Goal: Transaction & Acquisition: Download file/media

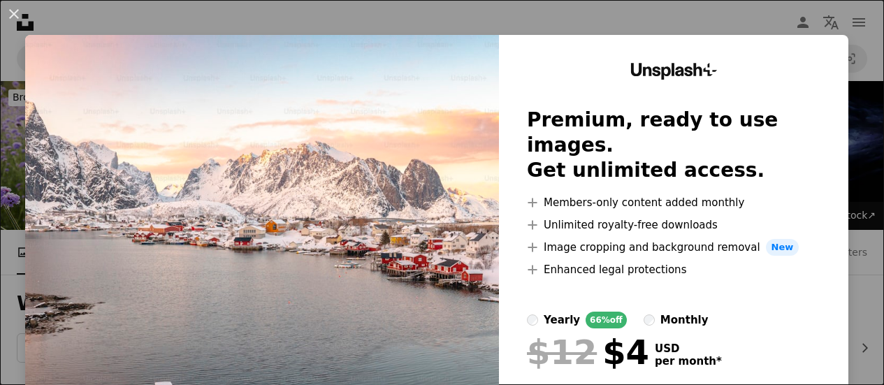
scroll to position [8124, 0]
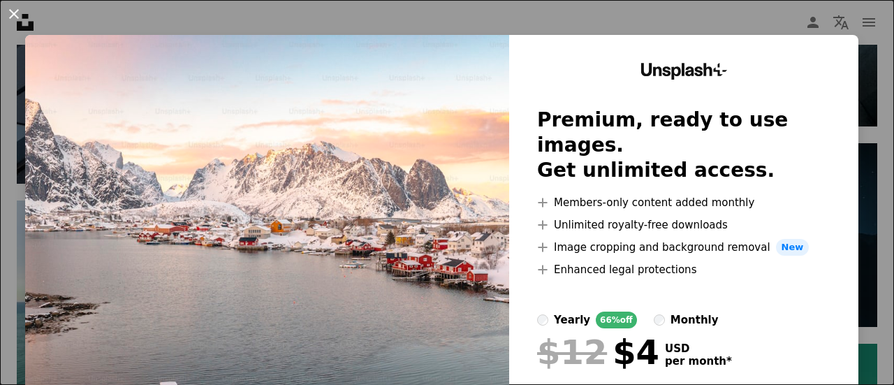
click at [13, 13] on button "An X shape" at bounding box center [14, 14] width 17 height 17
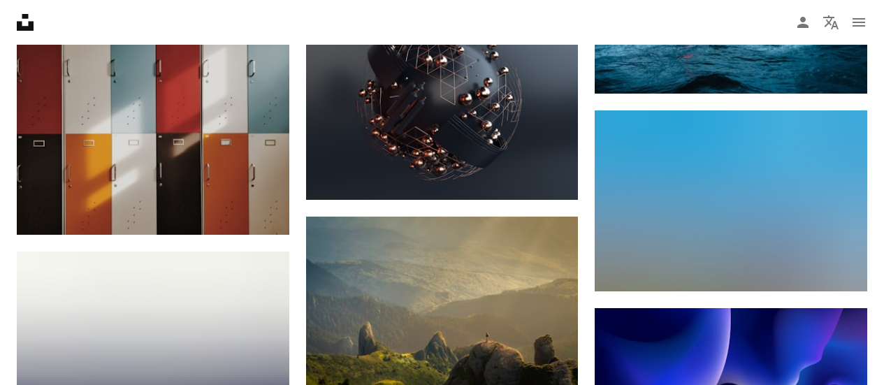
scroll to position [11198, 0]
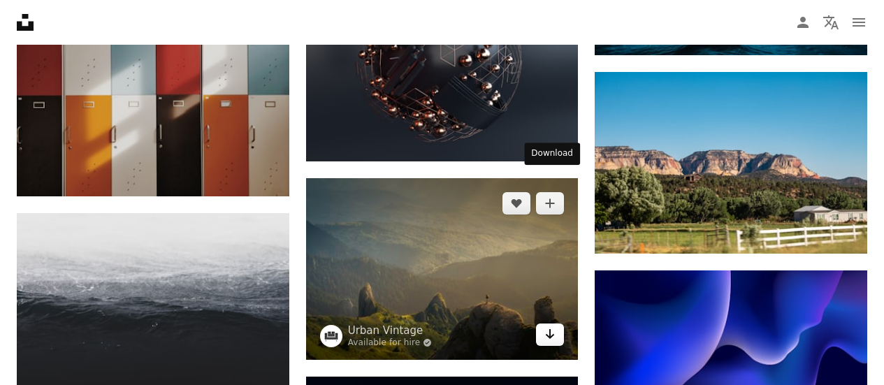
click at [555, 326] on icon "Arrow pointing down" at bounding box center [549, 334] width 11 height 17
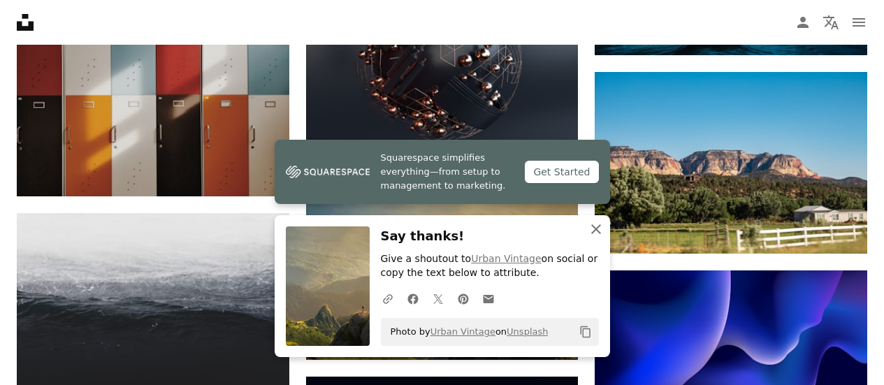
click at [594, 228] on icon "button" at bounding box center [596, 229] width 10 height 10
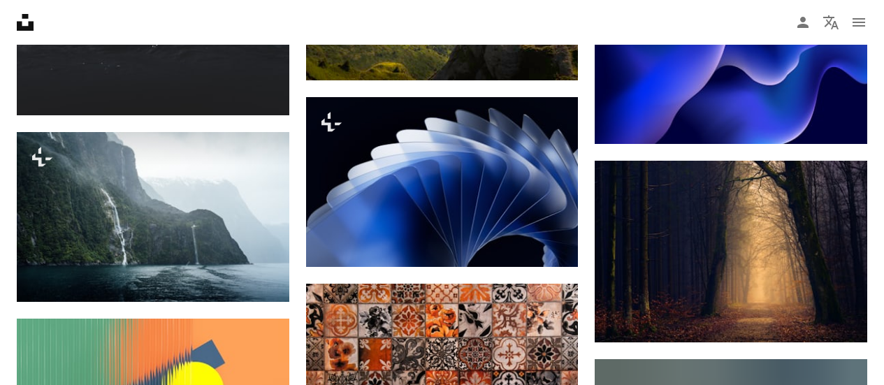
scroll to position [11407, 0]
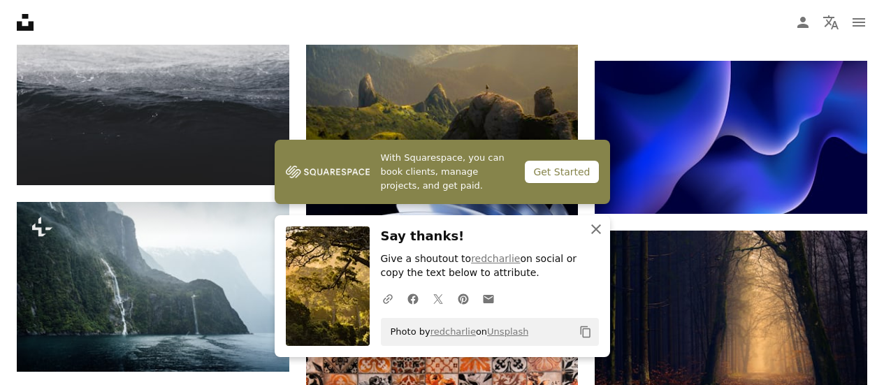
click at [597, 228] on icon "button" at bounding box center [596, 229] width 10 height 10
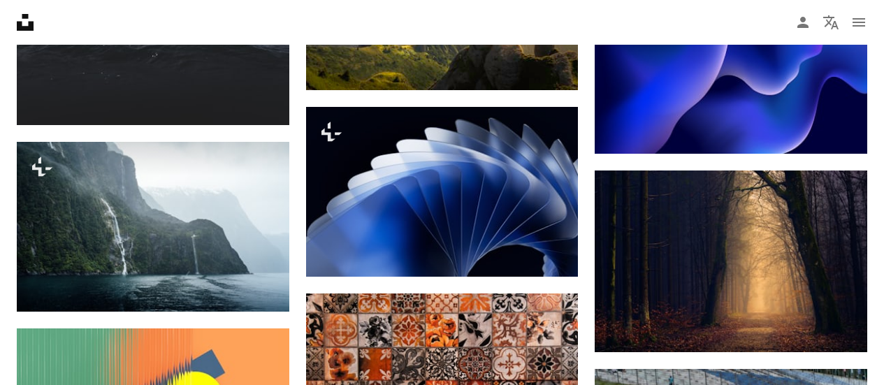
scroll to position [11687, 0]
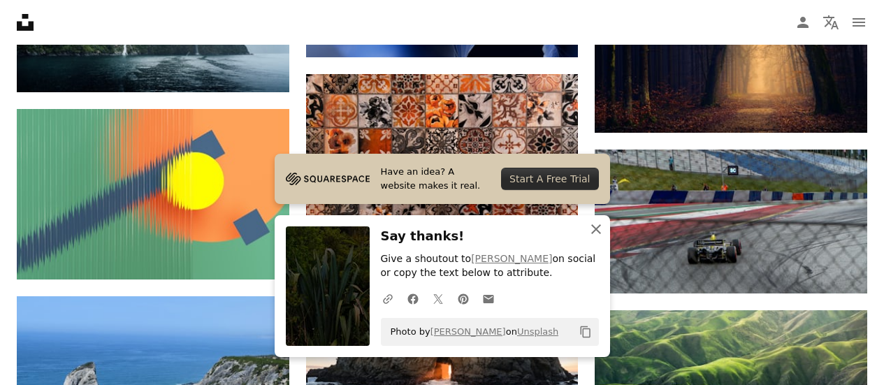
click at [596, 233] on icon "An X shape" at bounding box center [595, 229] width 17 height 17
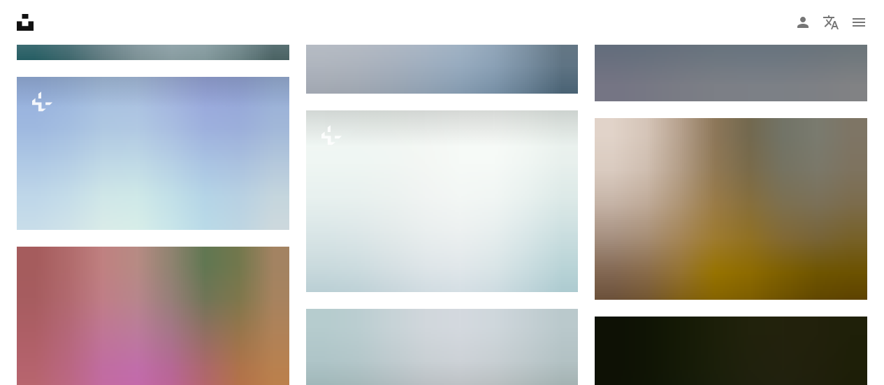
scroll to position [12315, 0]
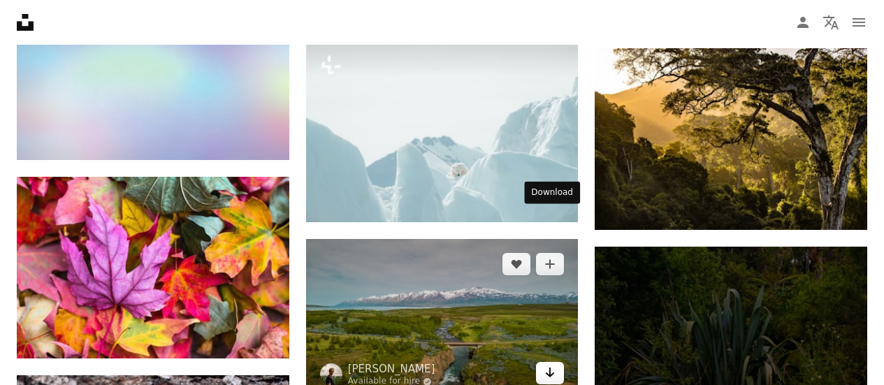
click at [546, 364] on icon "Arrow pointing down" at bounding box center [549, 372] width 11 height 17
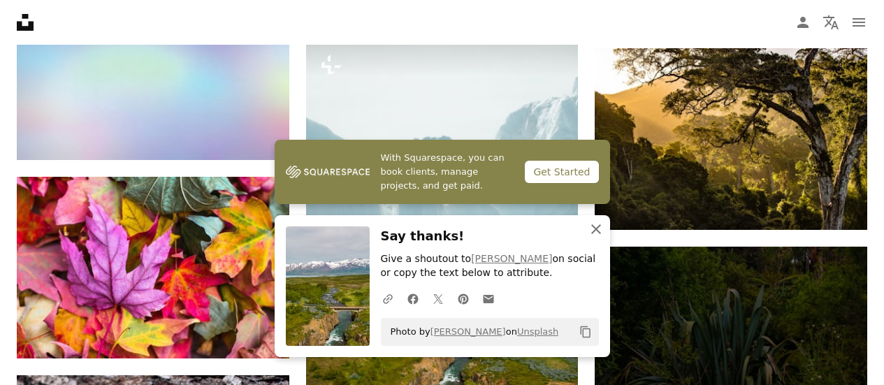
click at [594, 226] on icon "An X shape" at bounding box center [595, 229] width 17 height 17
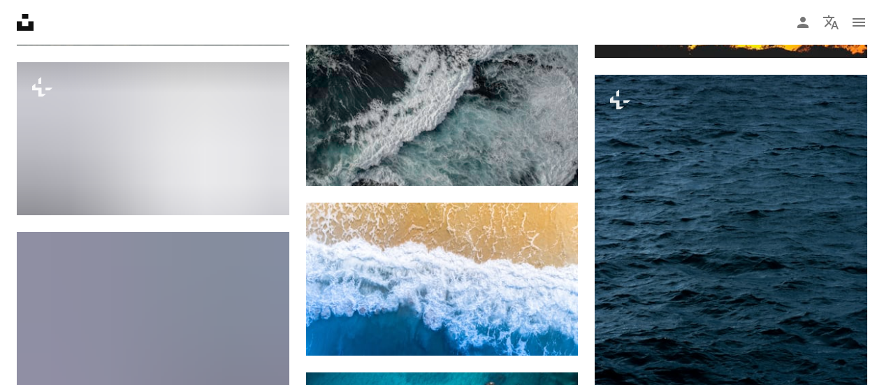
scroll to position [13503, 0]
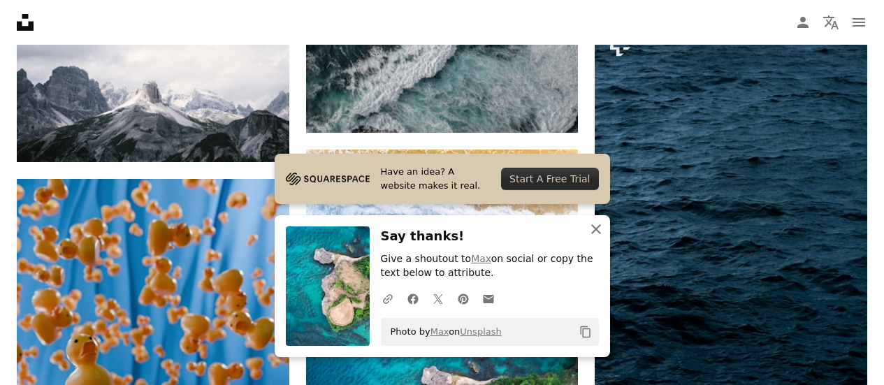
click at [592, 232] on icon "button" at bounding box center [596, 229] width 10 height 10
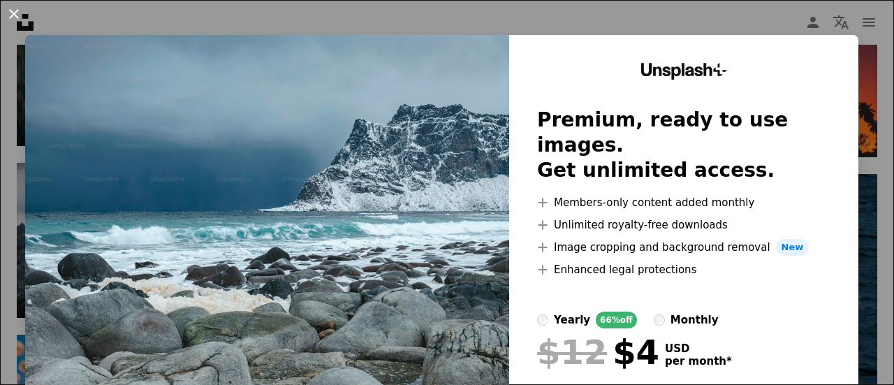
click at [8, 17] on button "An X shape" at bounding box center [14, 14] width 17 height 17
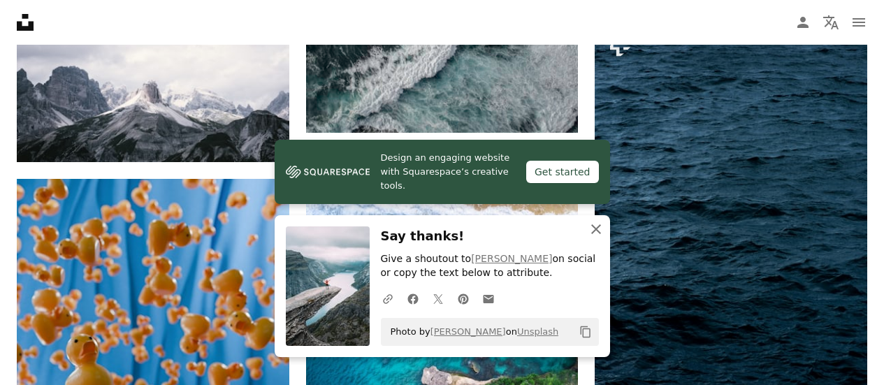
click at [593, 231] on icon "button" at bounding box center [596, 229] width 10 height 10
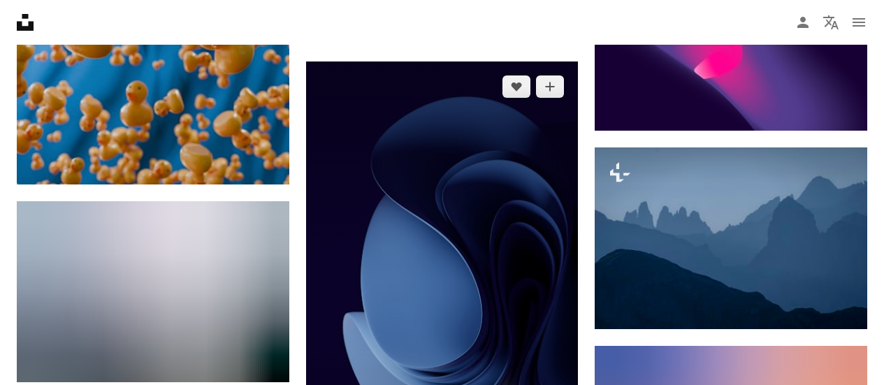
scroll to position [13922, 0]
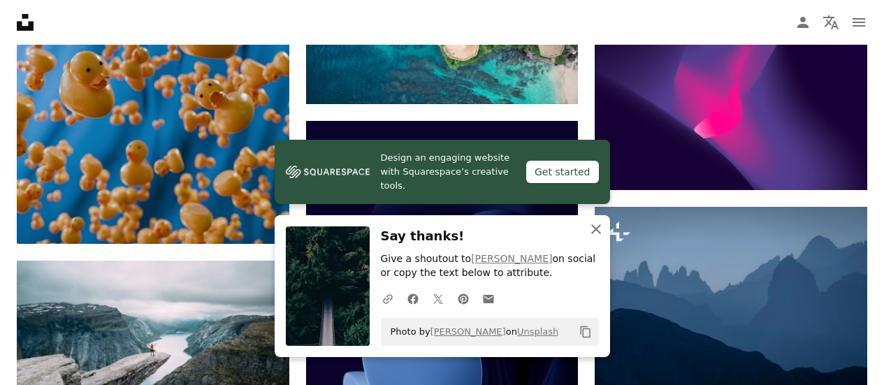
click at [599, 226] on icon "An X shape" at bounding box center [595, 229] width 17 height 17
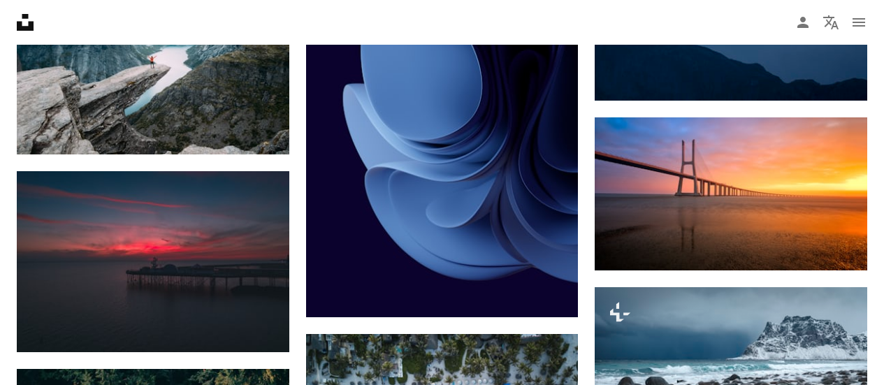
scroll to position [14271, 0]
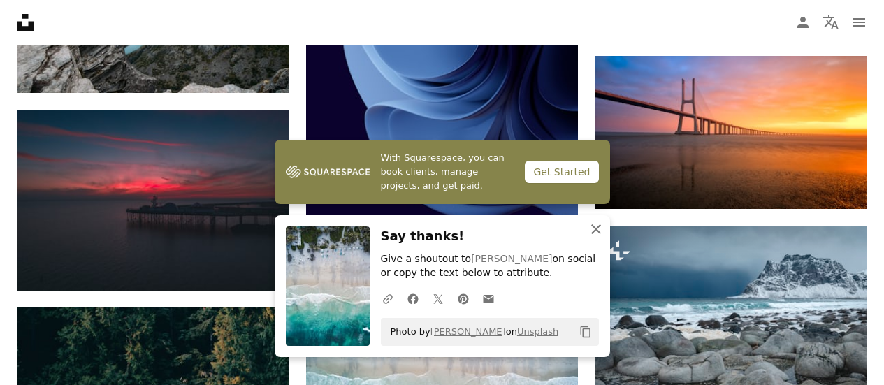
click at [598, 227] on icon "button" at bounding box center [596, 229] width 10 height 10
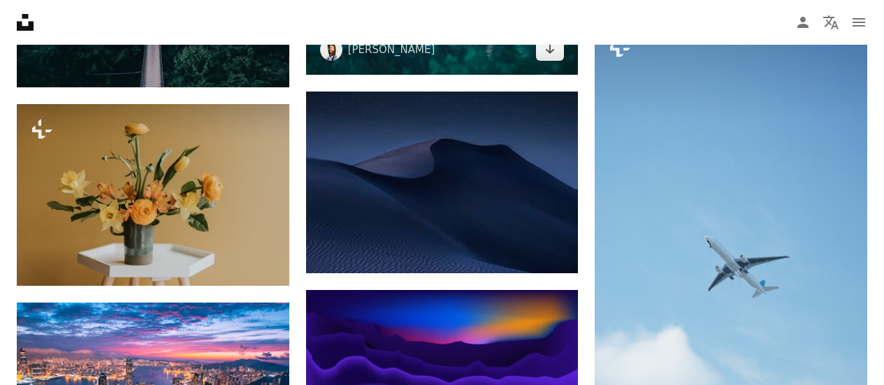
scroll to position [14830, 0]
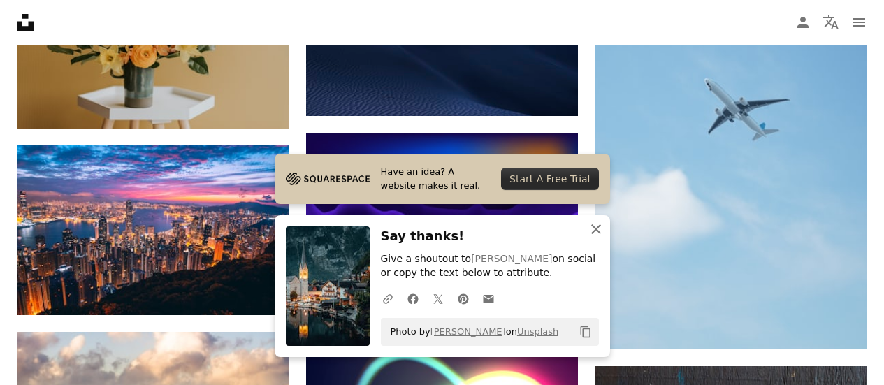
click at [597, 230] on icon "An X shape" at bounding box center [595, 229] width 17 height 17
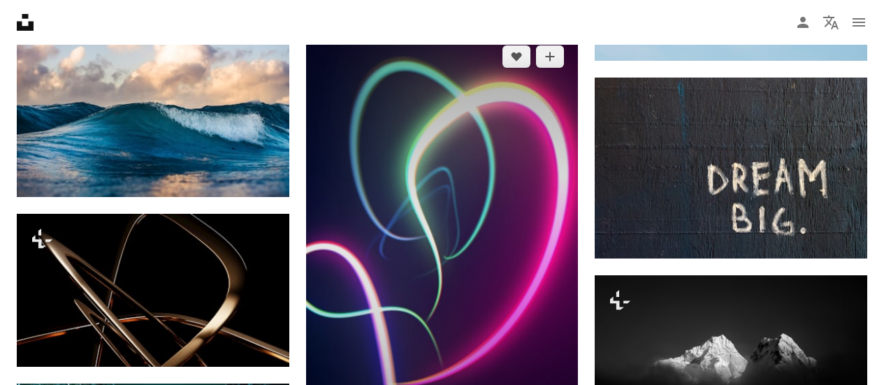
scroll to position [15179, 0]
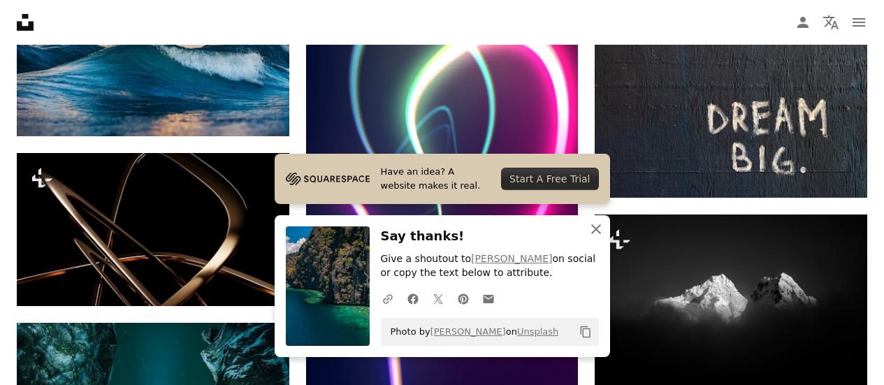
click at [598, 226] on icon "button" at bounding box center [596, 229] width 10 height 10
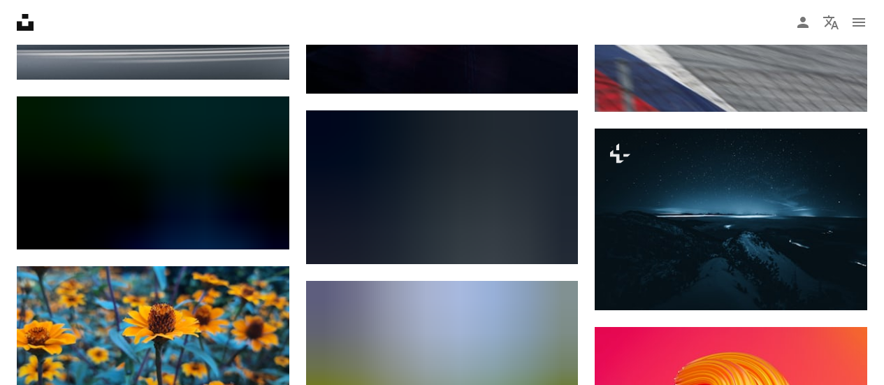
scroll to position [17554, 0]
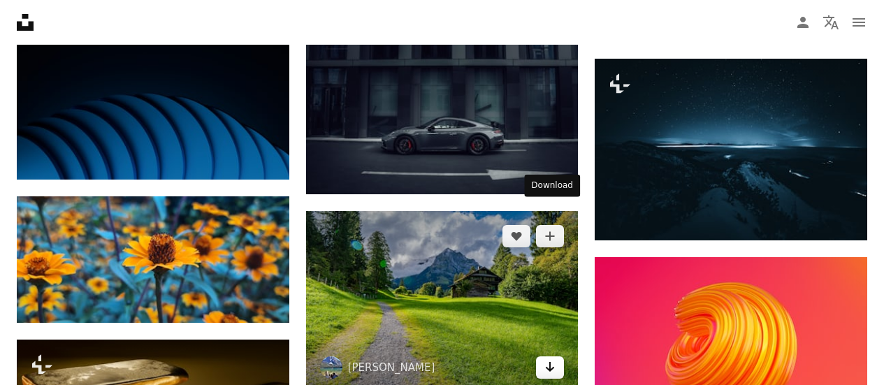
click at [549, 358] on icon "Arrow pointing down" at bounding box center [549, 366] width 11 height 17
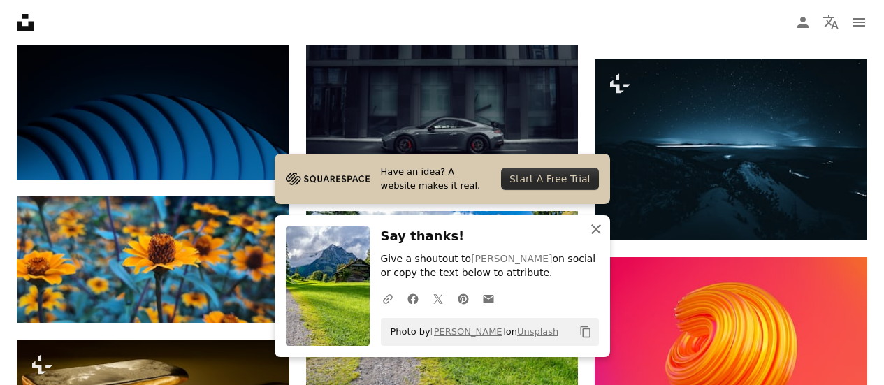
click at [598, 226] on icon "button" at bounding box center [596, 229] width 10 height 10
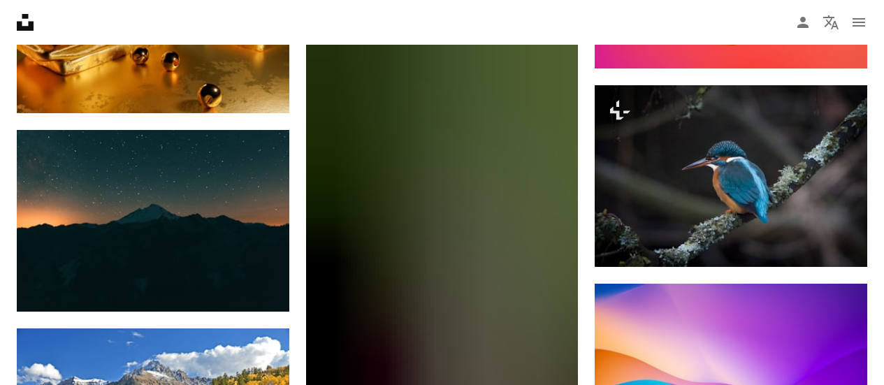
scroll to position [17973, 0]
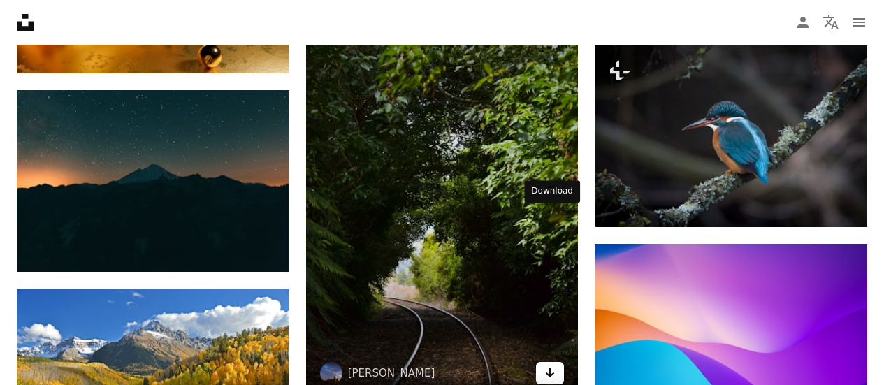
click at [555, 364] on icon "Arrow pointing down" at bounding box center [549, 372] width 11 height 17
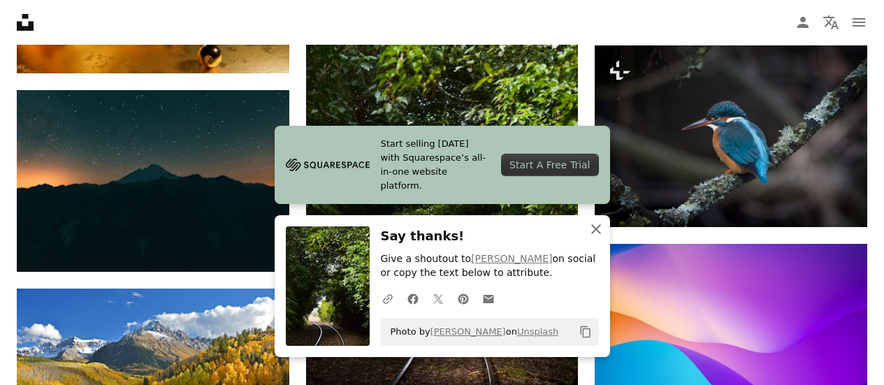
click at [594, 228] on icon "button" at bounding box center [596, 229] width 10 height 10
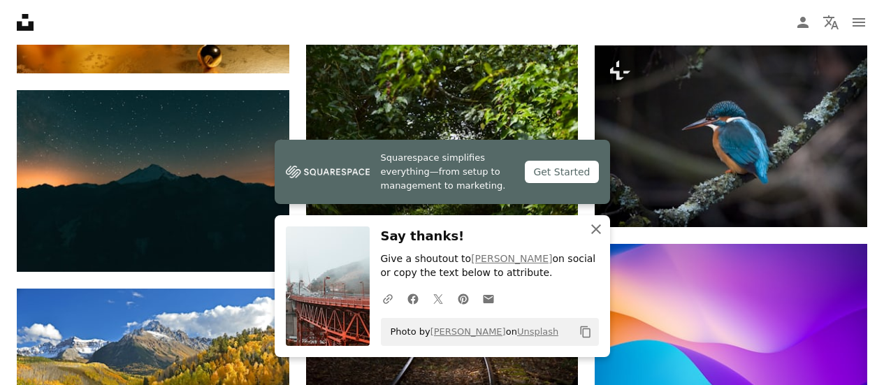
click at [598, 227] on icon "An X shape" at bounding box center [595, 229] width 17 height 17
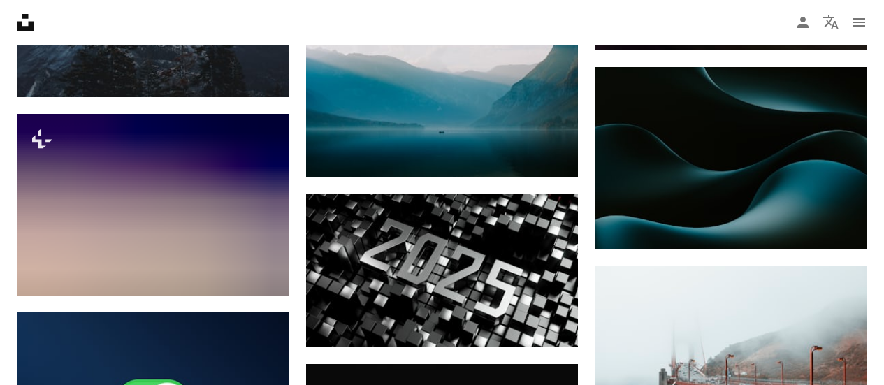
scroll to position [18951, 0]
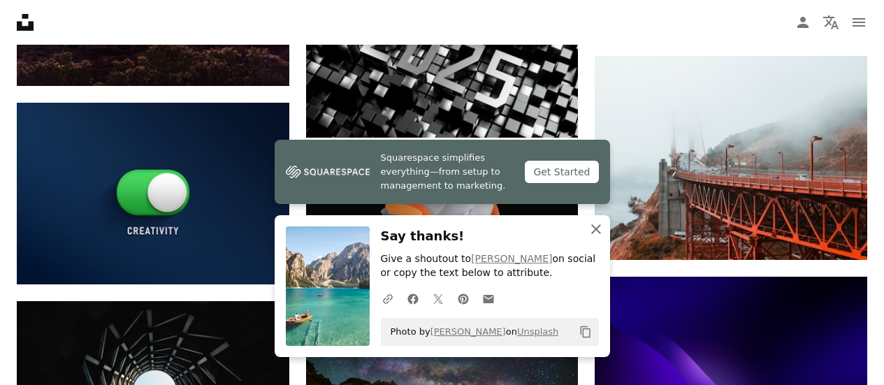
click at [594, 227] on icon "An X shape" at bounding box center [595, 229] width 17 height 17
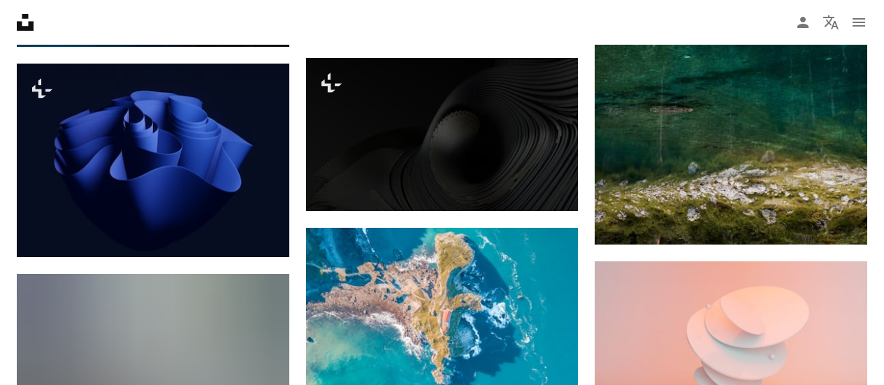
scroll to position [19999, 0]
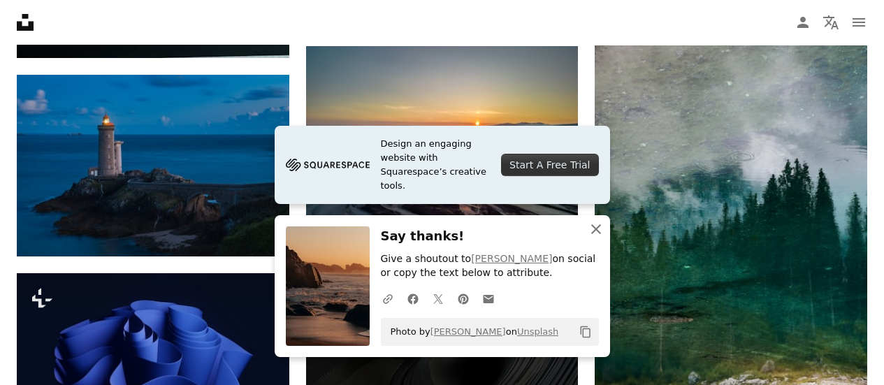
click at [598, 228] on icon "An X shape" at bounding box center [595, 229] width 17 height 17
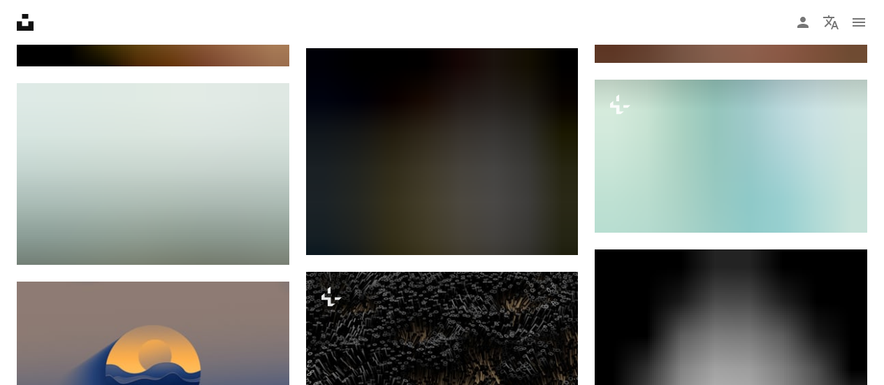
scroll to position [20977, 0]
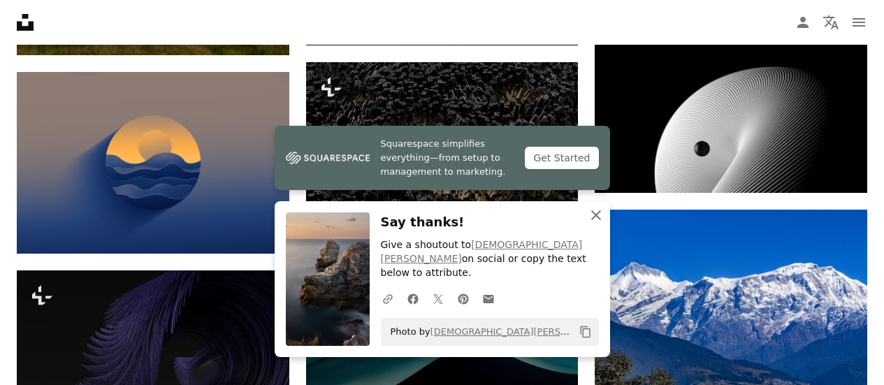
click at [597, 224] on icon "An X shape" at bounding box center [595, 215] width 17 height 17
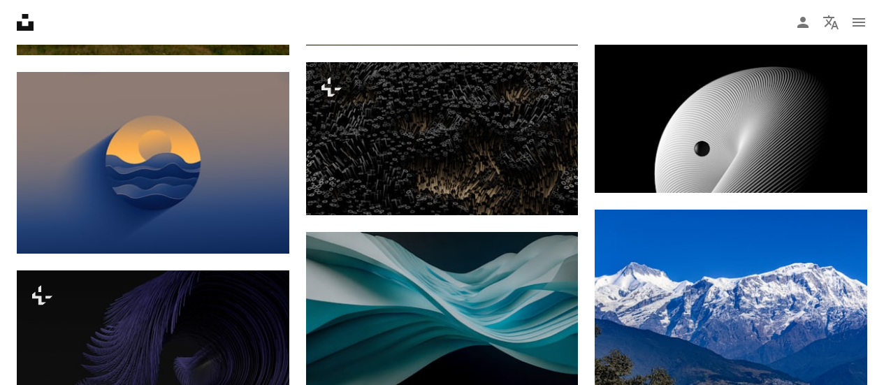
scroll to position [21187, 0]
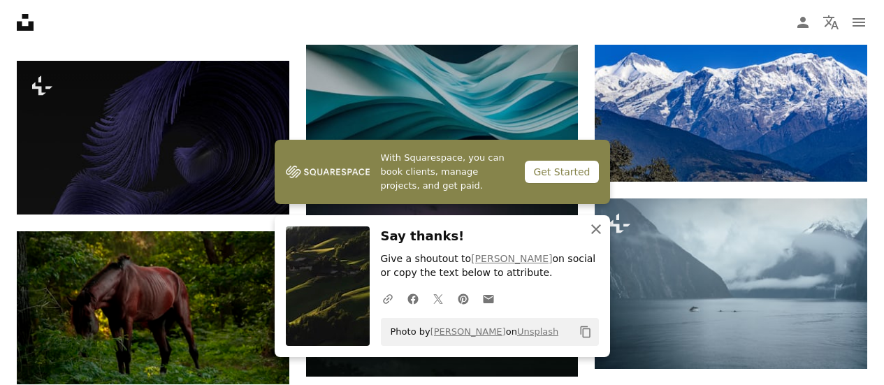
click at [596, 232] on icon "An X shape" at bounding box center [595, 229] width 17 height 17
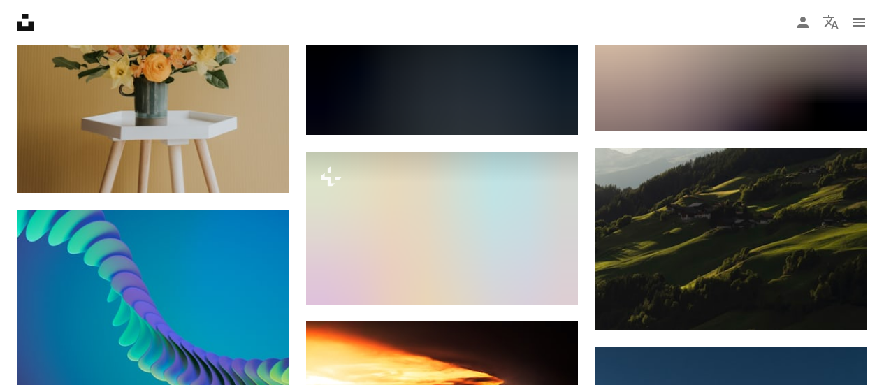
scroll to position [22025, 0]
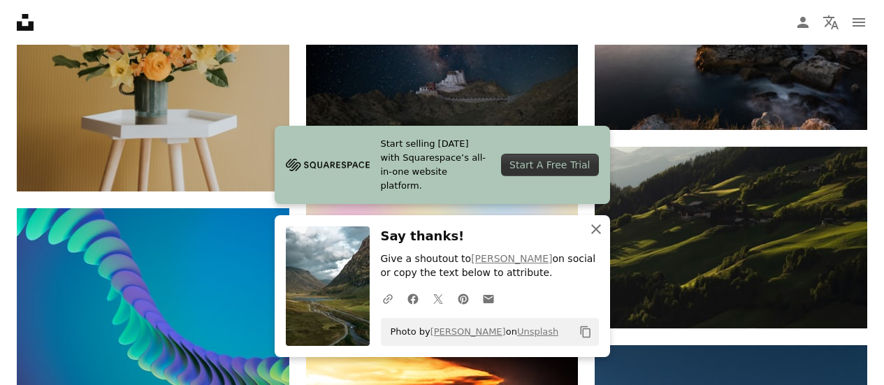
click at [594, 228] on icon "An X shape" at bounding box center [595, 229] width 17 height 17
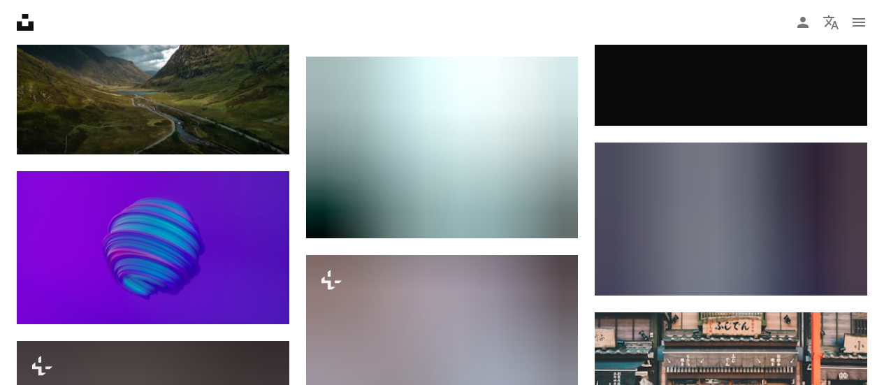
scroll to position [22863, 0]
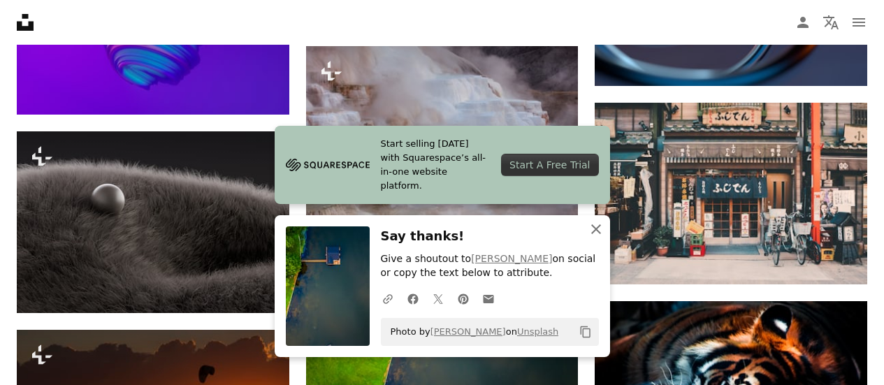
click at [595, 228] on icon "An X shape" at bounding box center [595, 229] width 17 height 17
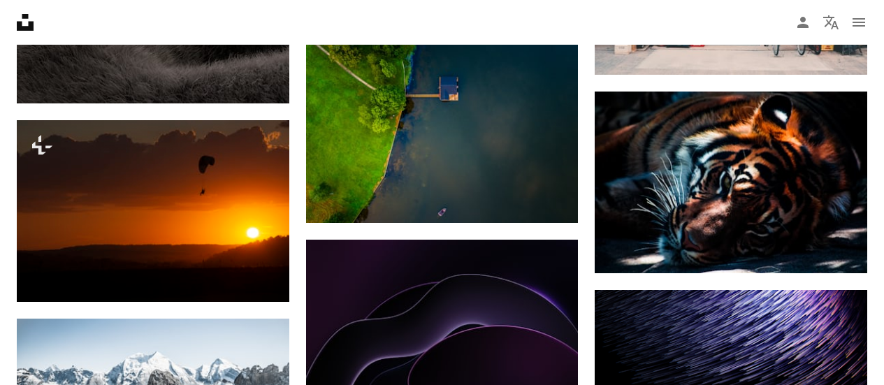
scroll to position [23143, 0]
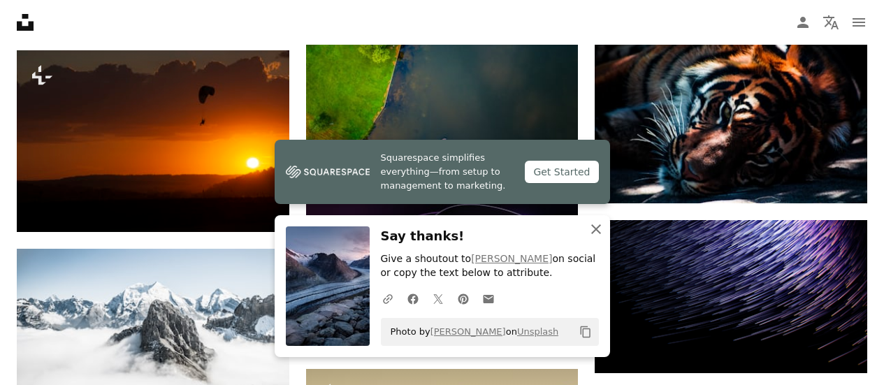
click at [596, 229] on icon "button" at bounding box center [596, 229] width 10 height 10
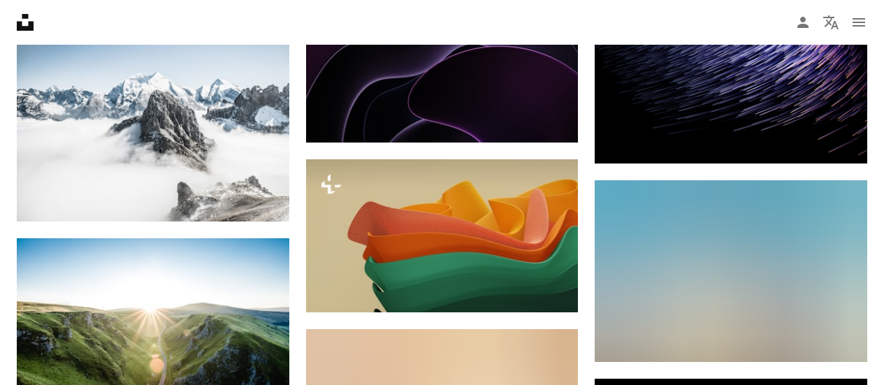
scroll to position [23422, 0]
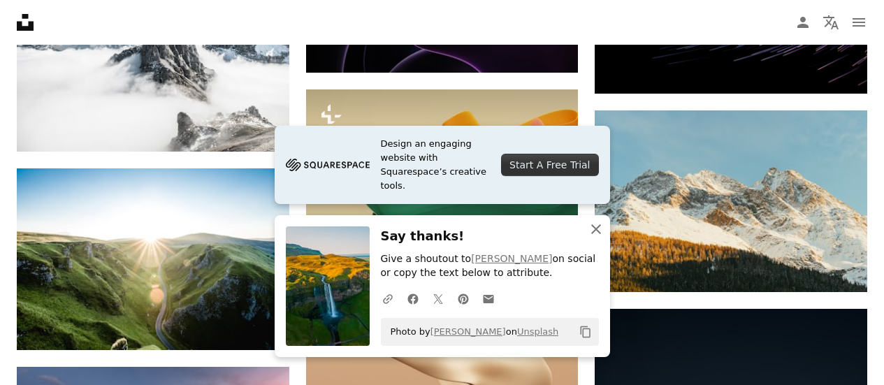
click at [598, 226] on icon "button" at bounding box center [596, 229] width 10 height 10
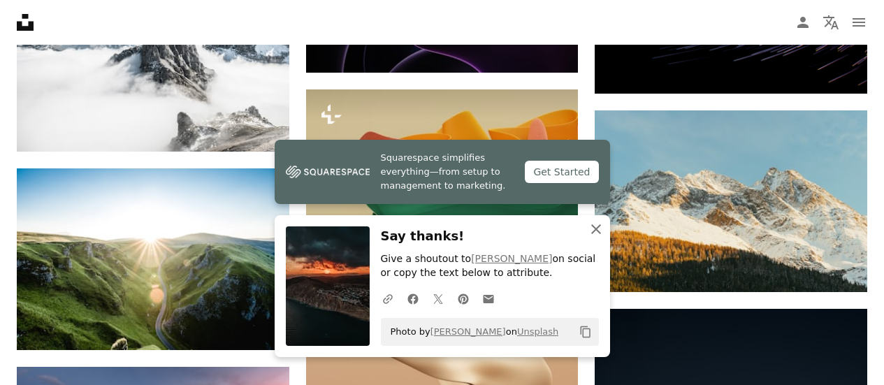
click at [598, 228] on icon "An X shape" at bounding box center [595, 229] width 17 height 17
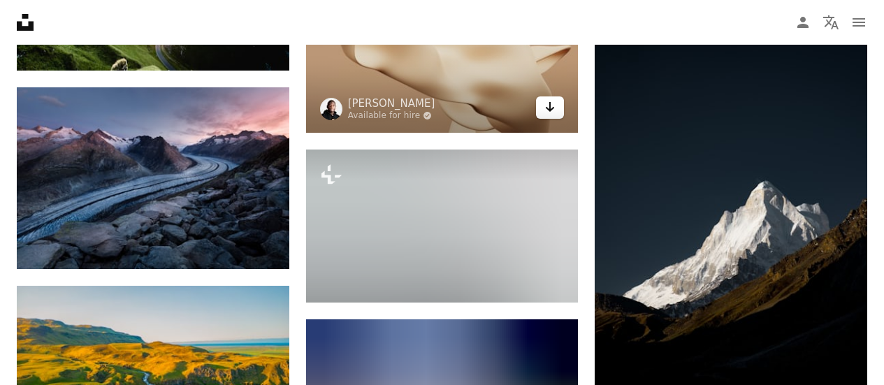
scroll to position [23771, 0]
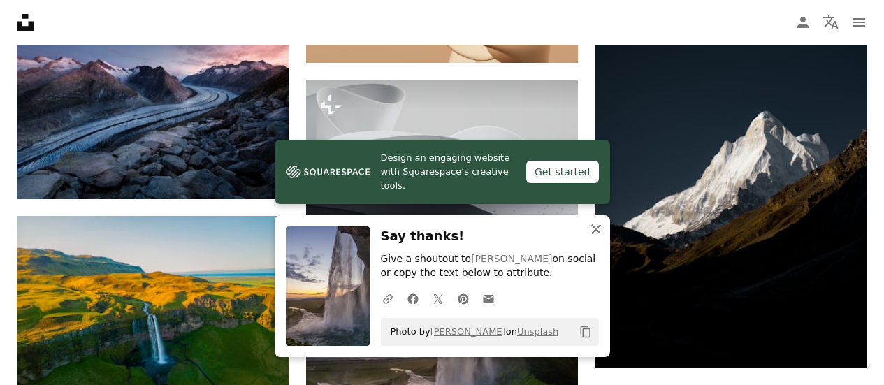
click at [597, 228] on icon "button" at bounding box center [596, 229] width 10 height 10
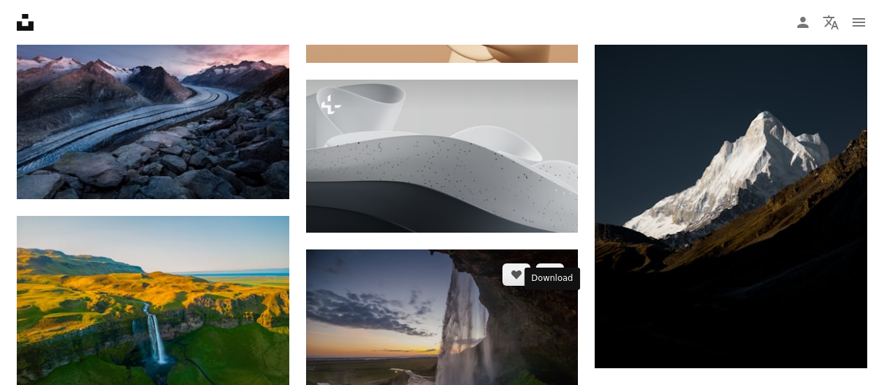
scroll to position [23981, 0]
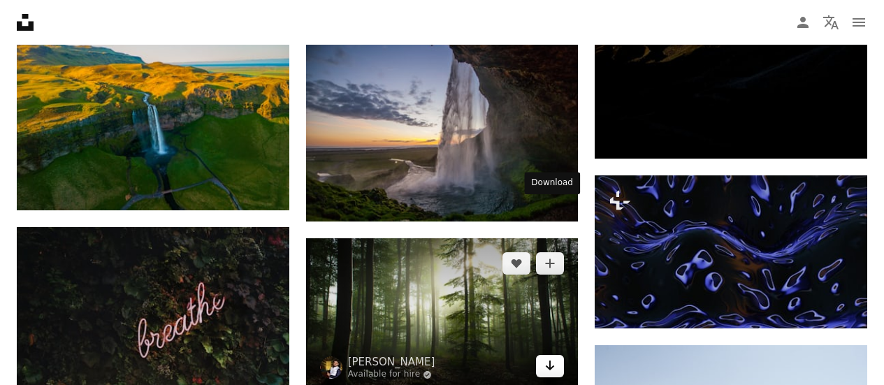
click at [554, 357] on icon "Arrow pointing down" at bounding box center [549, 365] width 11 height 17
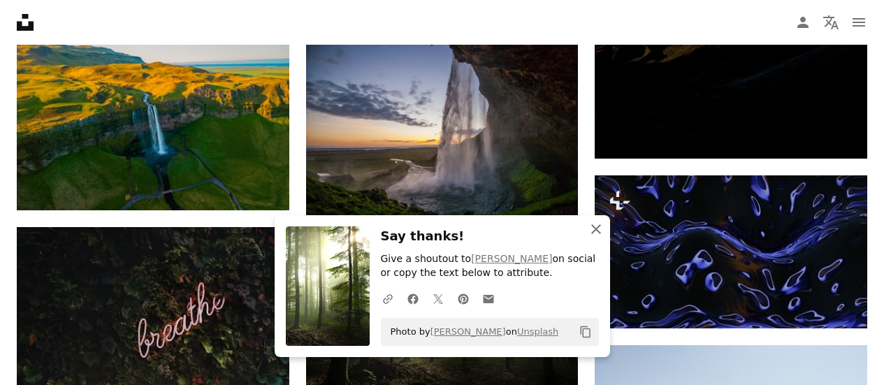
click at [595, 226] on icon "An X shape" at bounding box center [595, 229] width 17 height 17
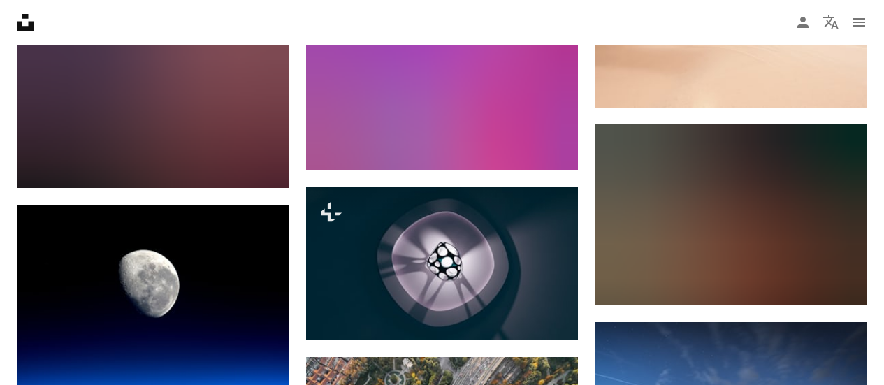
scroll to position [24470, 0]
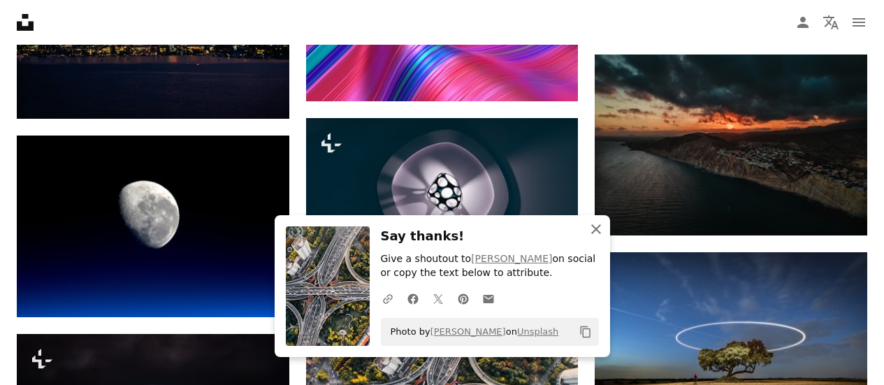
click at [596, 232] on icon "An X shape" at bounding box center [595, 229] width 17 height 17
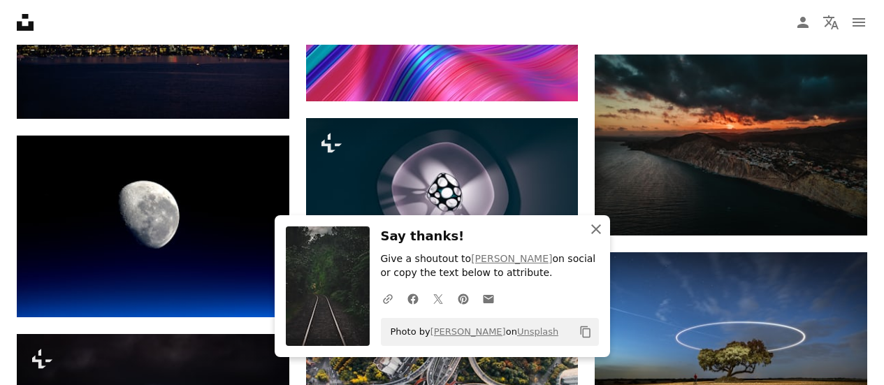
click at [598, 225] on icon "An X shape" at bounding box center [595, 229] width 17 height 17
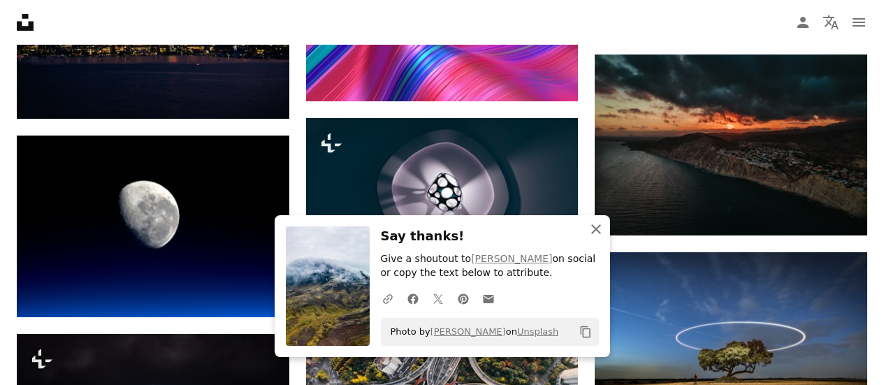
click at [591, 228] on icon "An X shape" at bounding box center [595, 229] width 17 height 17
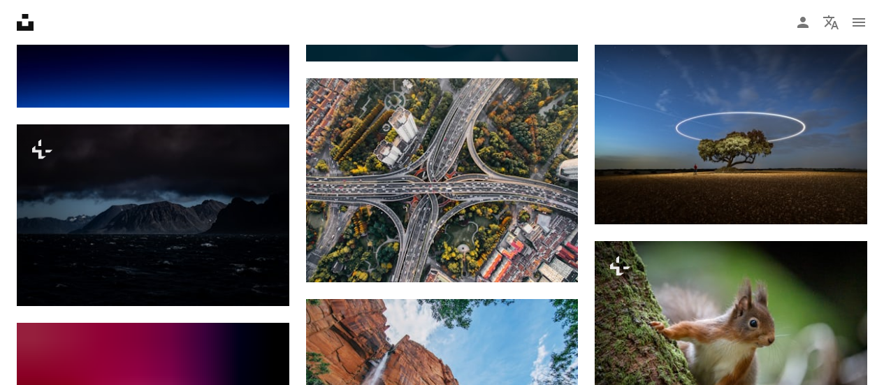
scroll to position [24749, 0]
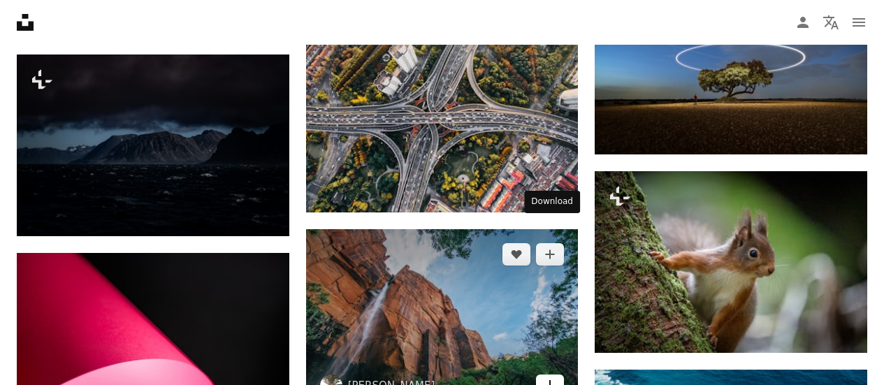
click at [555, 374] on link "Arrow pointing down" at bounding box center [550, 385] width 28 height 22
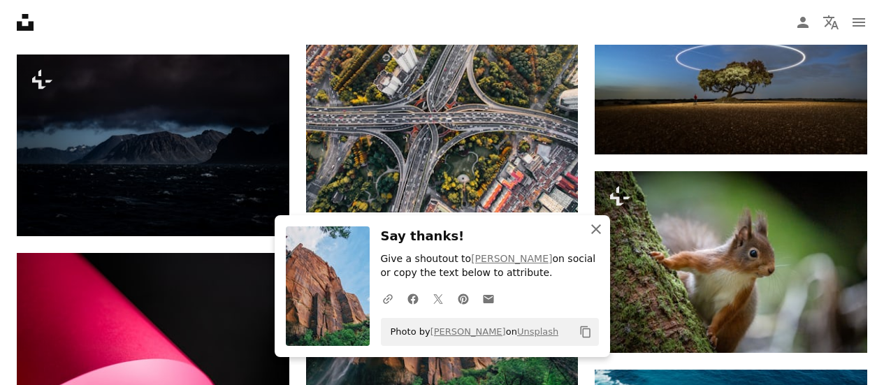
click at [593, 228] on icon "An X shape" at bounding box center [595, 229] width 17 height 17
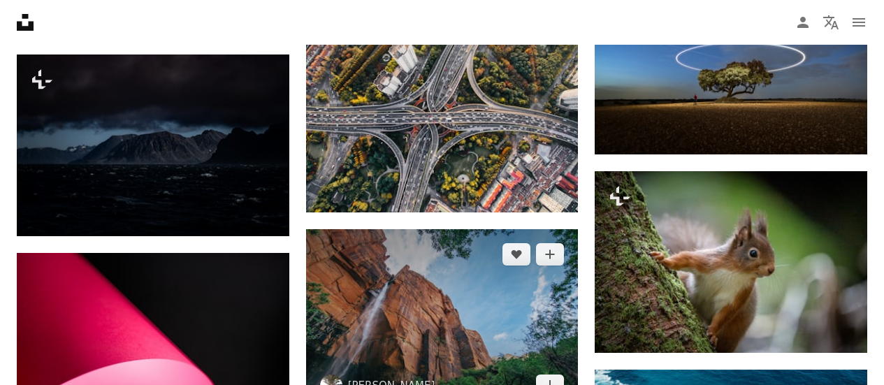
scroll to position [24959, 0]
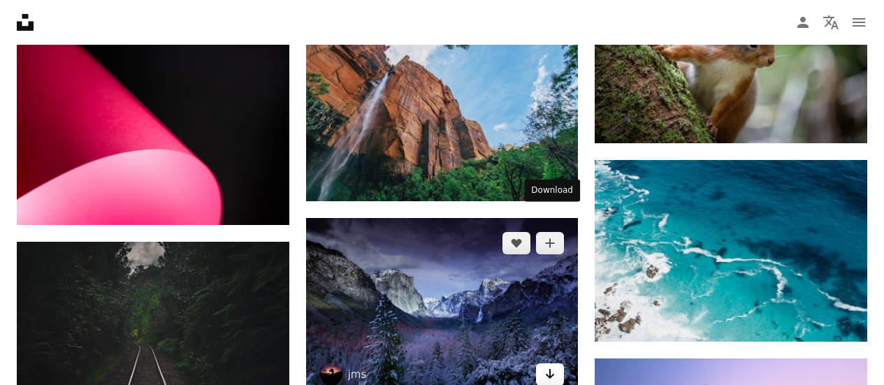
click at [557, 363] on link "Arrow pointing down" at bounding box center [550, 374] width 28 height 22
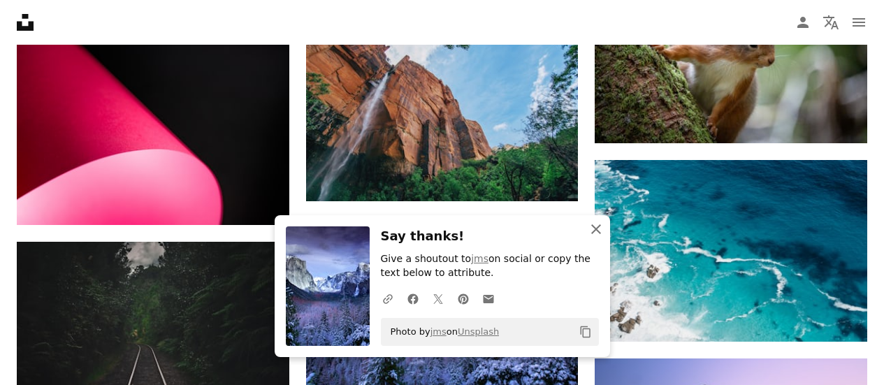
click at [599, 233] on icon "An X shape" at bounding box center [595, 229] width 17 height 17
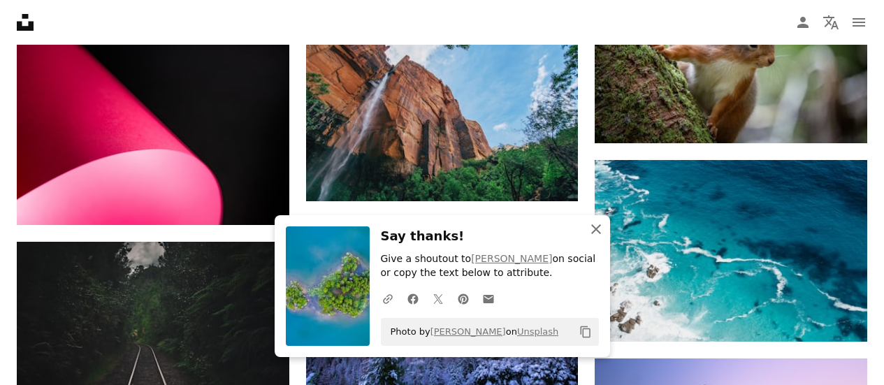
click at [597, 228] on icon "An X shape" at bounding box center [595, 229] width 17 height 17
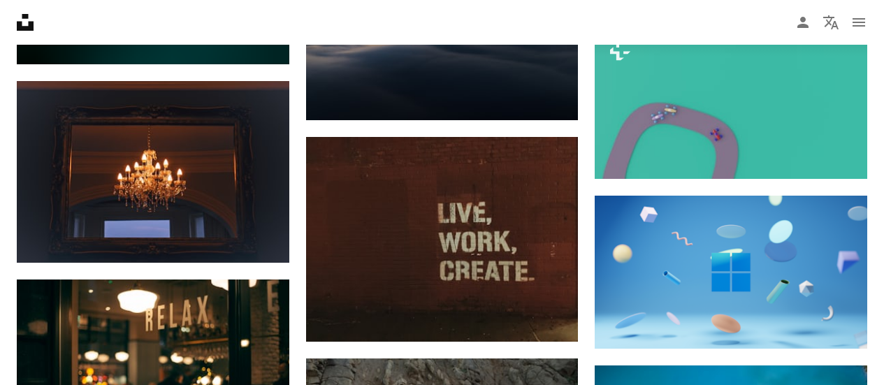
scroll to position [25727, 0]
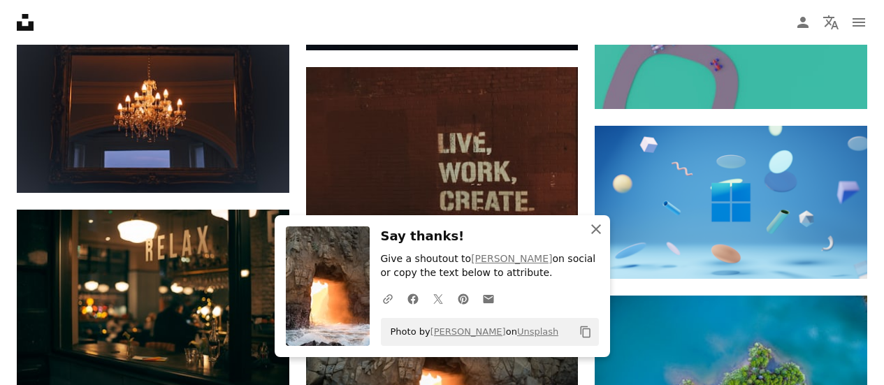
click at [592, 233] on icon "An X shape" at bounding box center [595, 229] width 17 height 17
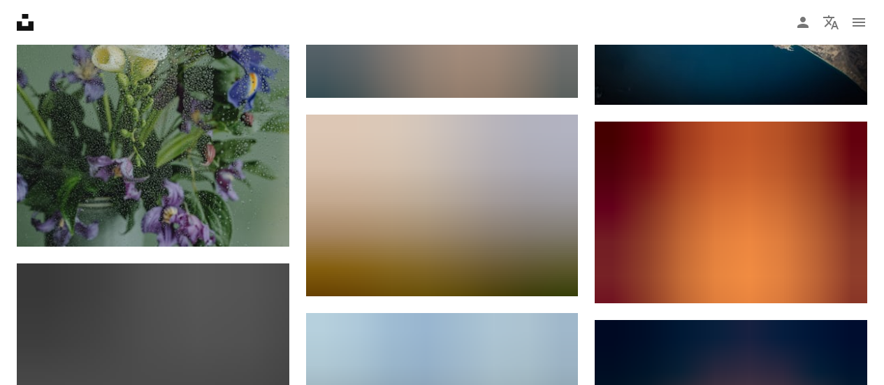
scroll to position [26566, 0]
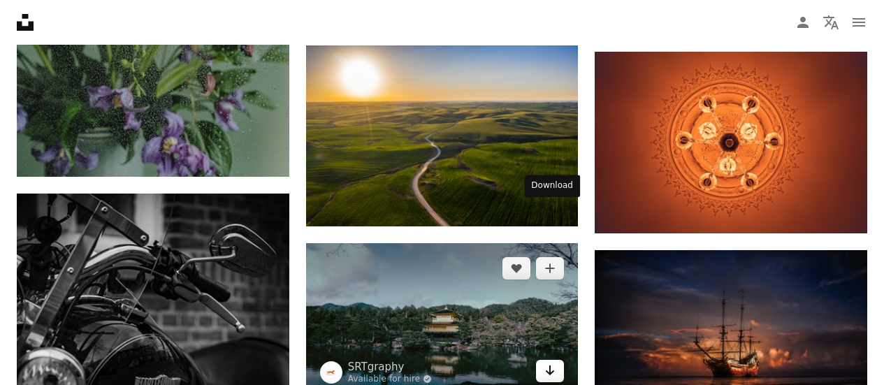
click at [556, 360] on link "Arrow pointing down" at bounding box center [550, 371] width 28 height 22
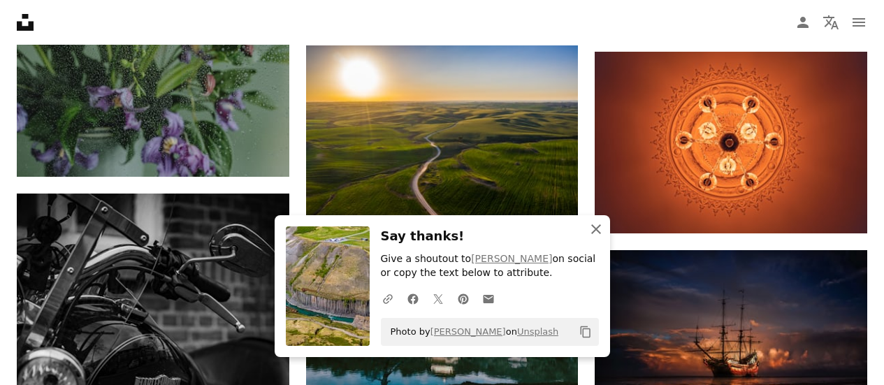
click at [594, 230] on icon "button" at bounding box center [596, 229] width 10 height 10
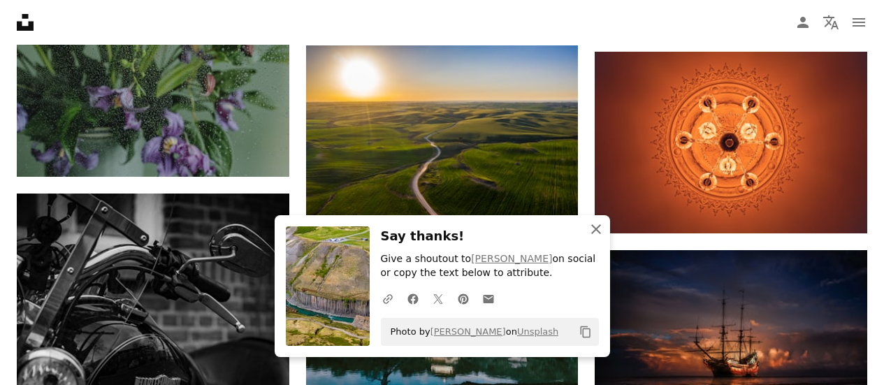
click at [596, 227] on icon "button" at bounding box center [596, 229] width 10 height 10
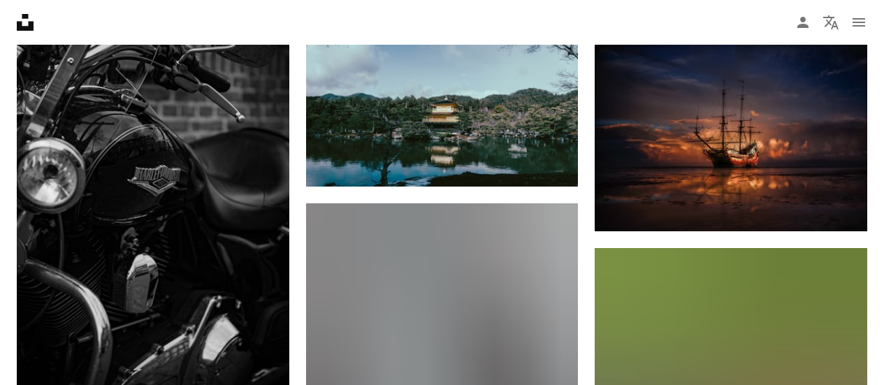
scroll to position [26985, 0]
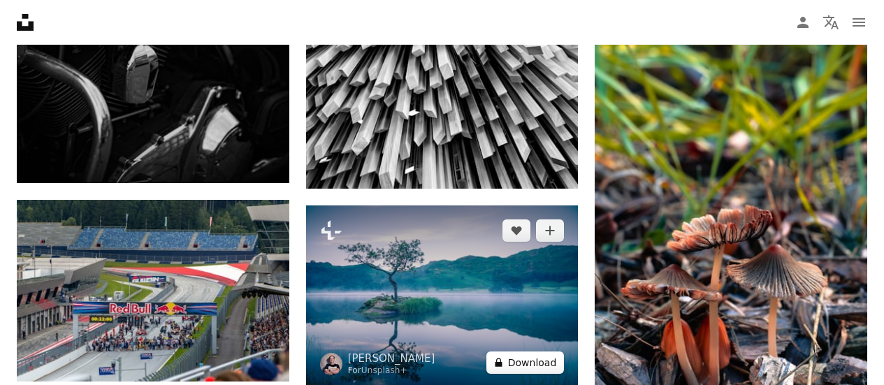
click at [553, 351] on button "A lock Download" at bounding box center [525, 362] width 78 height 22
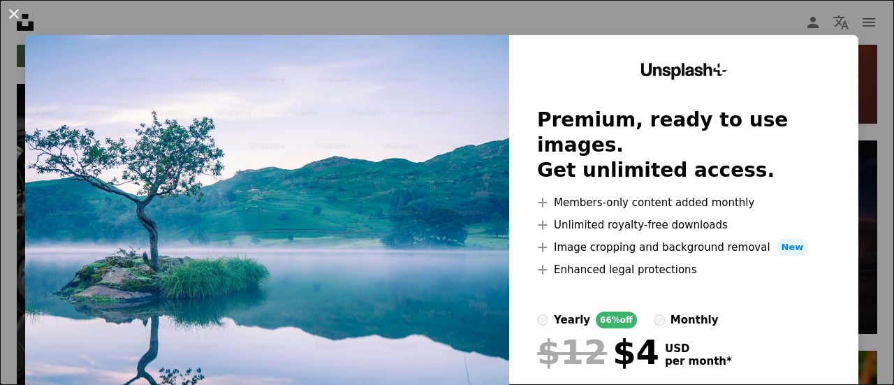
click at [13, 13] on button "An X shape" at bounding box center [14, 14] width 17 height 17
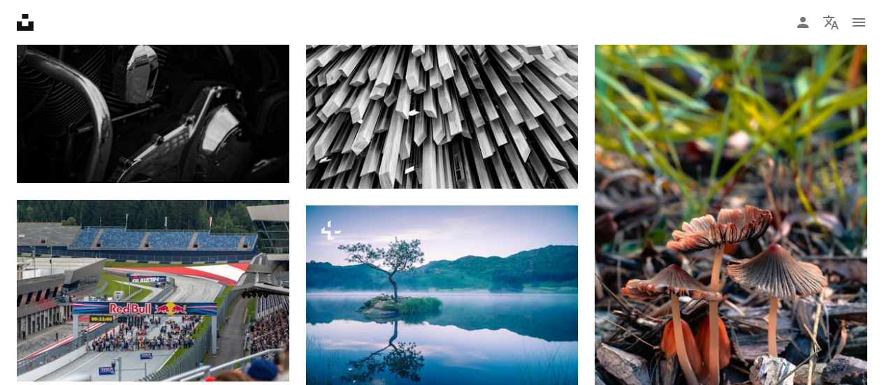
click at [13, 13] on icon "Unsplash logo Unsplash Home" at bounding box center [25, 22] width 28 height 28
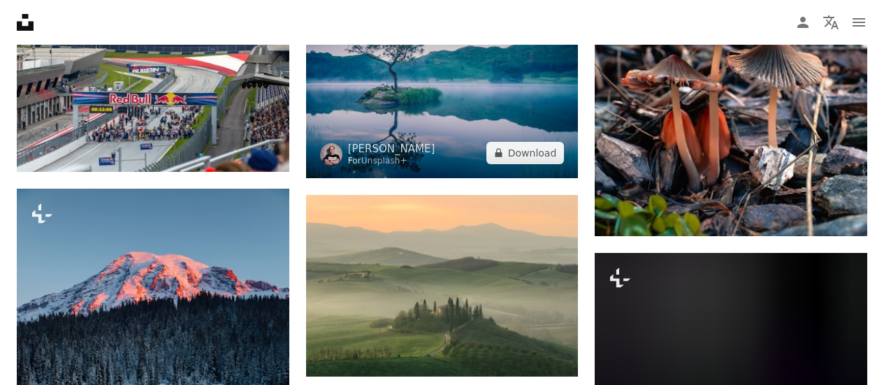
scroll to position [27264, 0]
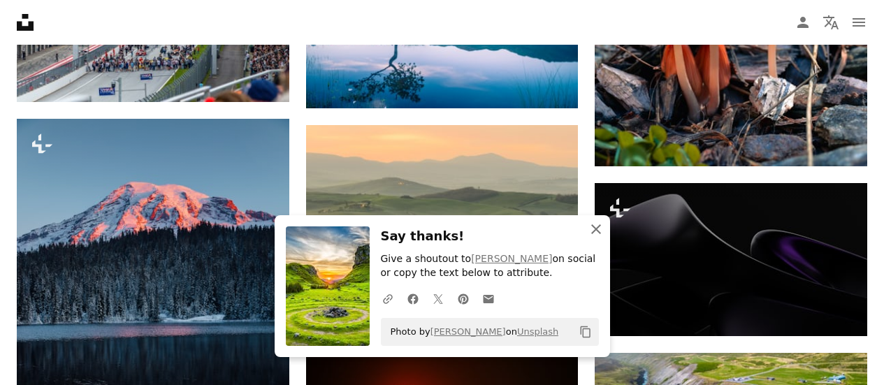
click at [594, 227] on icon "button" at bounding box center [596, 229] width 10 height 10
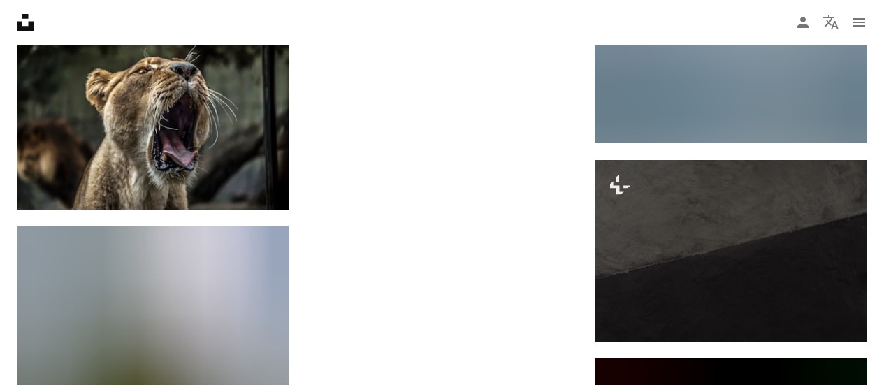
scroll to position [28744, 0]
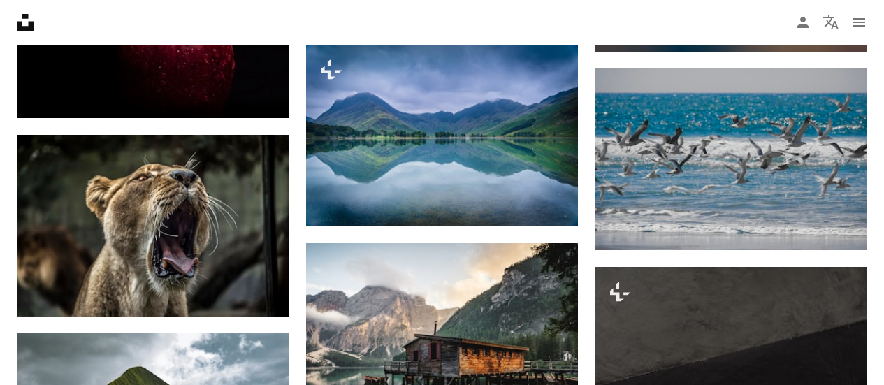
scroll to position [28674, 0]
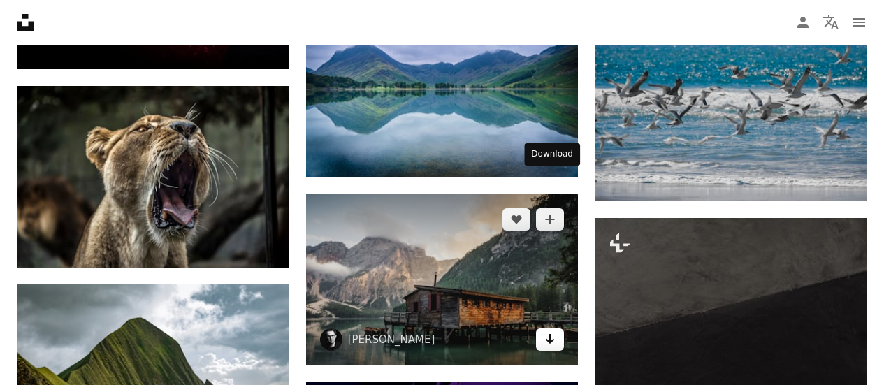
click at [543, 328] on link "Arrow pointing down" at bounding box center [550, 339] width 28 height 22
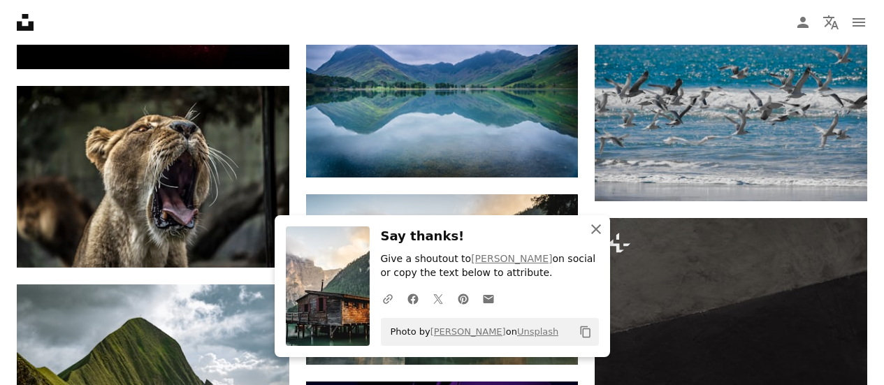
click at [596, 228] on icon "button" at bounding box center [596, 229] width 10 height 10
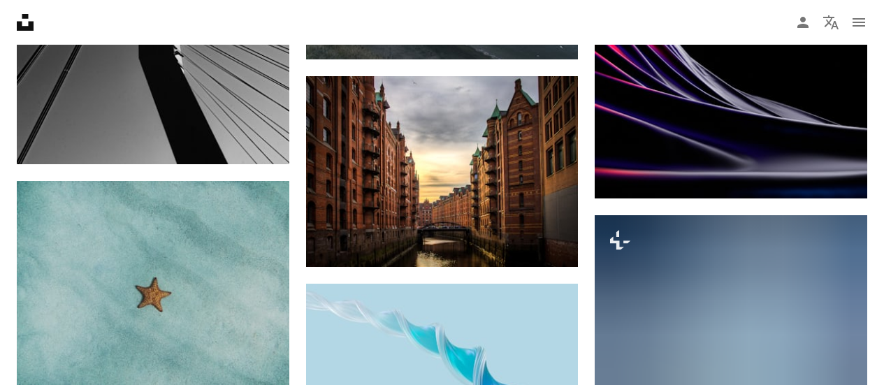
scroll to position [33843, 0]
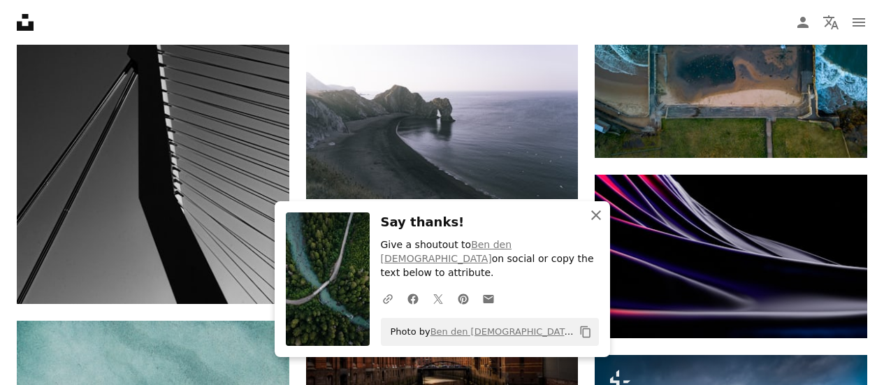
click at [597, 220] on icon "button" at bounding box center [596, 215] width 10 height 10
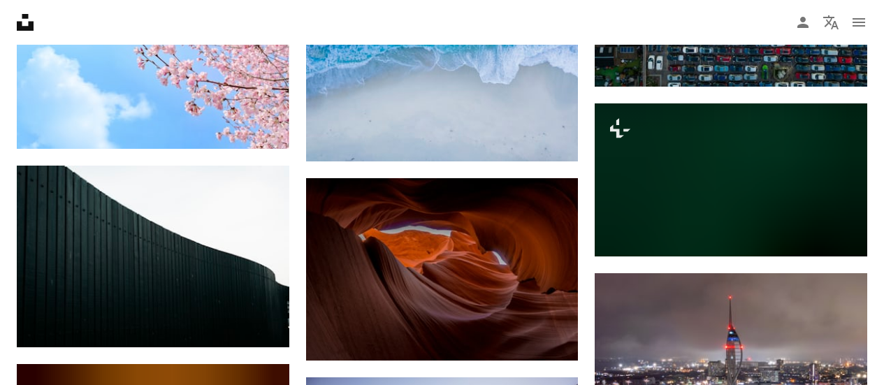
scroll to position [35310, 0]
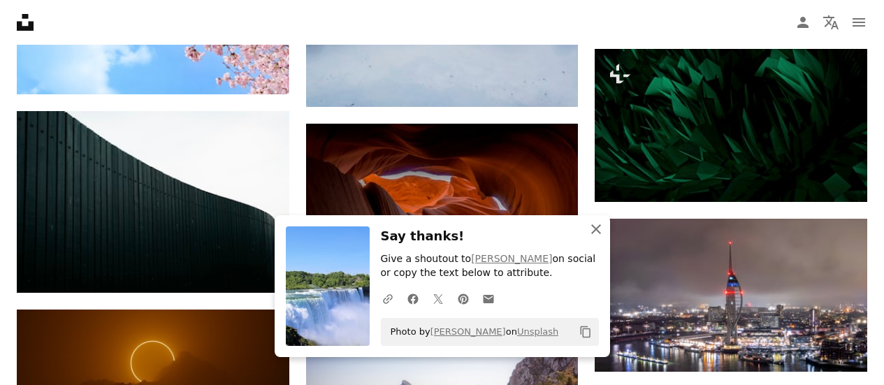
click at [595, 230] on icon "button" at bounding box center [596, 229] width 10 height 10
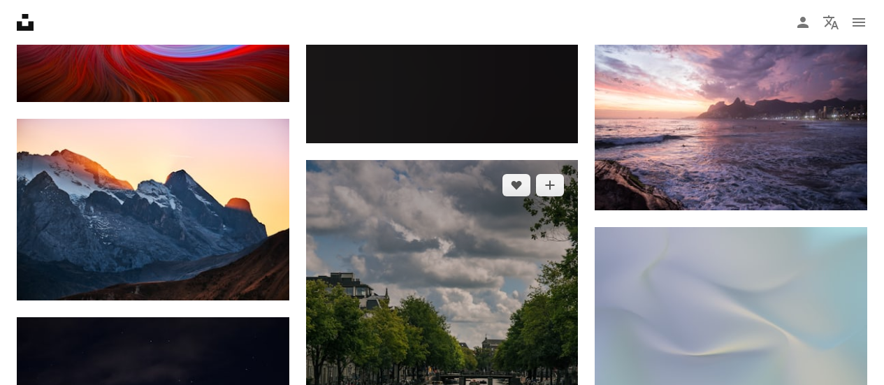
scroll to position [35939, 0]
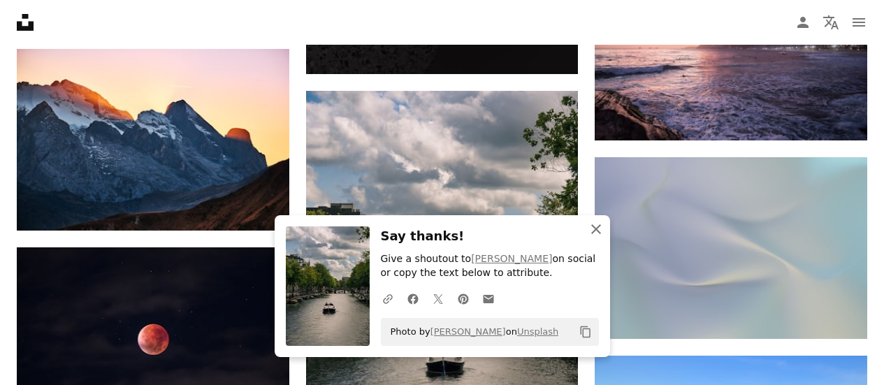
click at [596, 226] on icon "An X shape" at bounding box center [595, 229] width 17 height 17
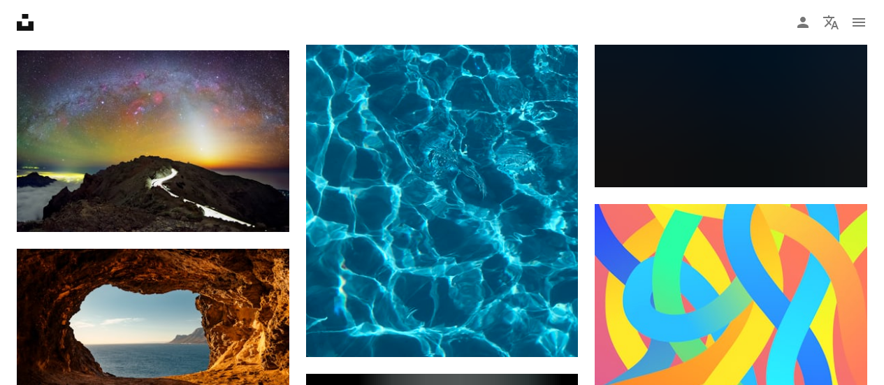
scroll to position [38314, 0]
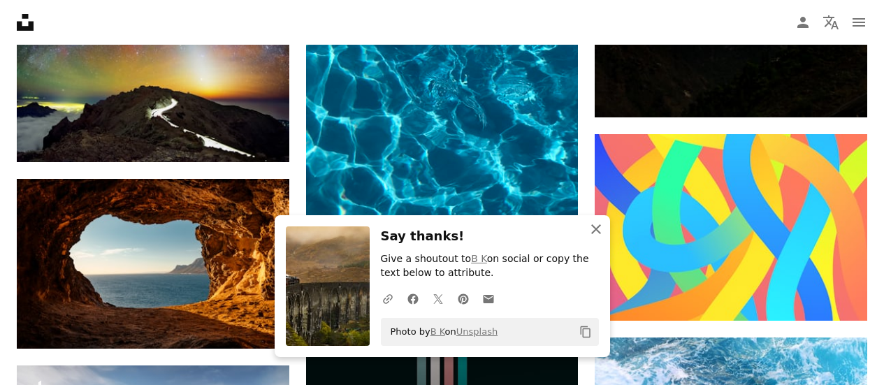
click at [597, 225] on icon "An X shape" at bounding box center [595, 229] width 17 height 17
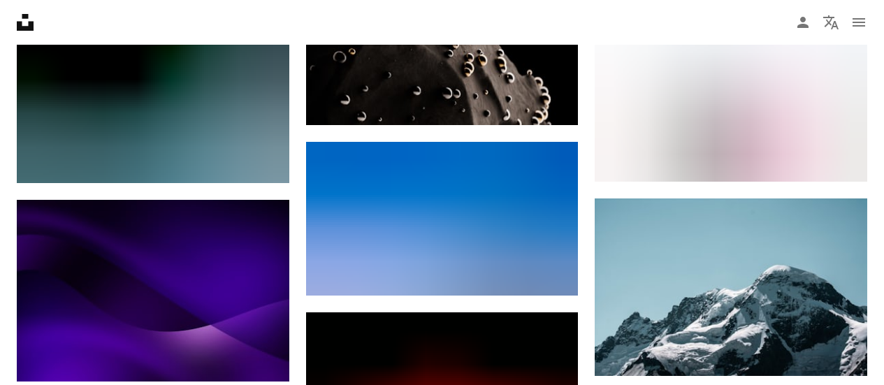
scroll to position [38942, 0]
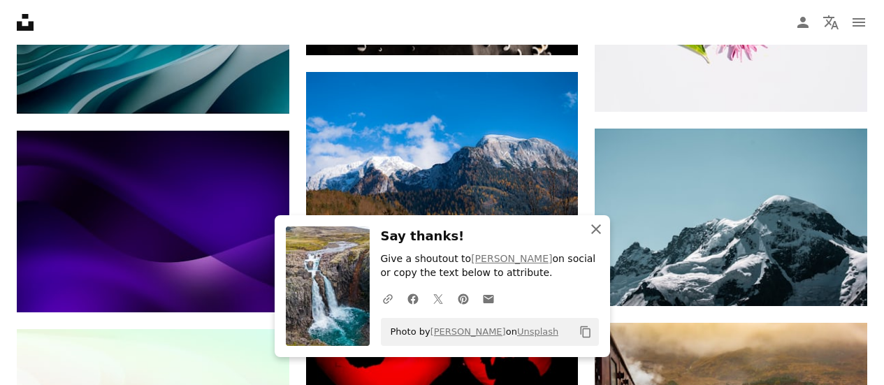
click at [595, 226] on icon "An X shape" at bounding box center [595, 229] width 17 height 17
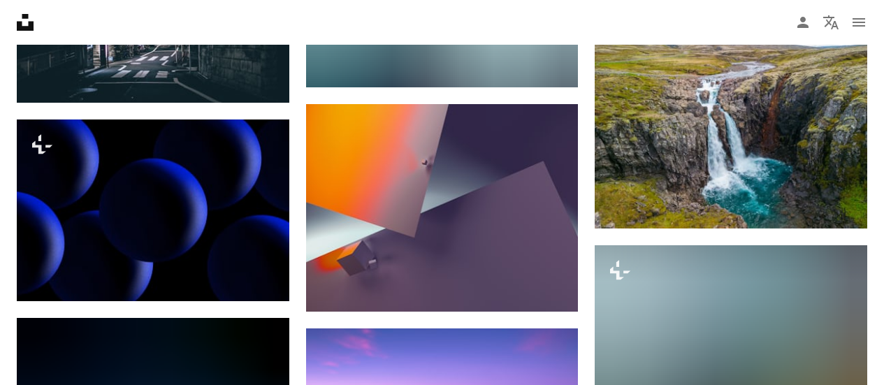
scroll to position [39920, 0]
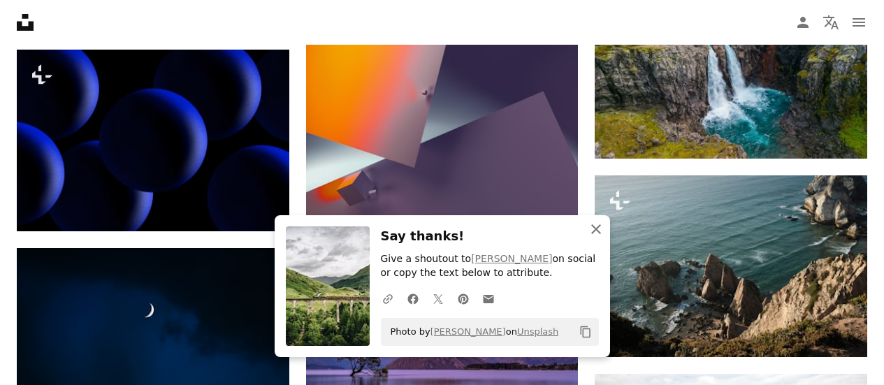
click at [594, 228] on icon "An X shape" at bounding box center [595, 229] width 17 height 17
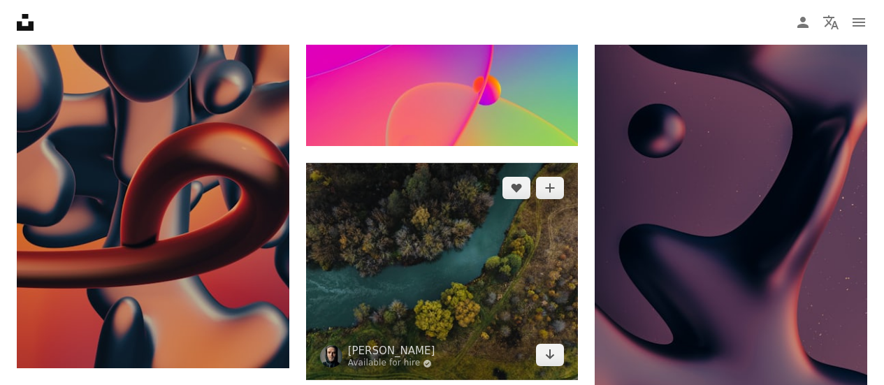
scroll to position [42505, 0]
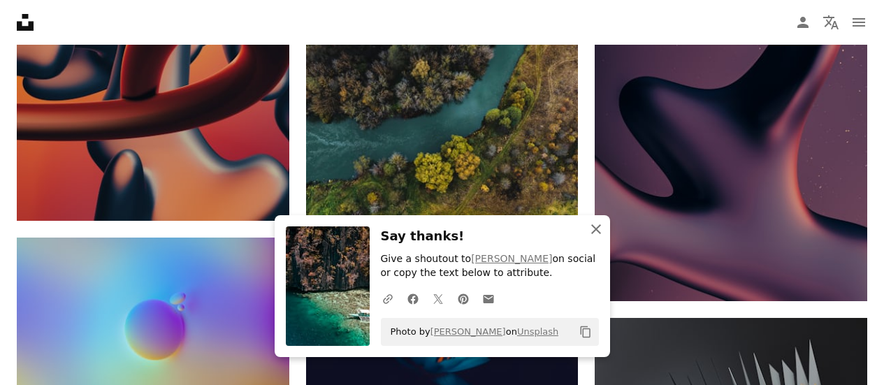
click at [598, 231] on icon "An X shape" at bounding box center [595, 229] width 17 height 17
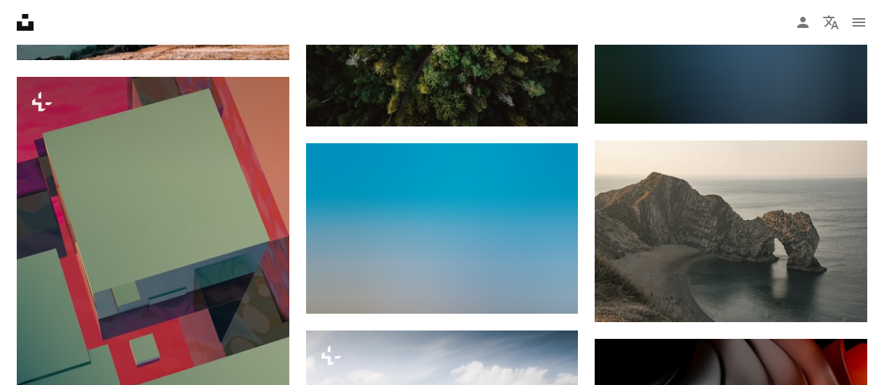
scroll to position [44111, 0]
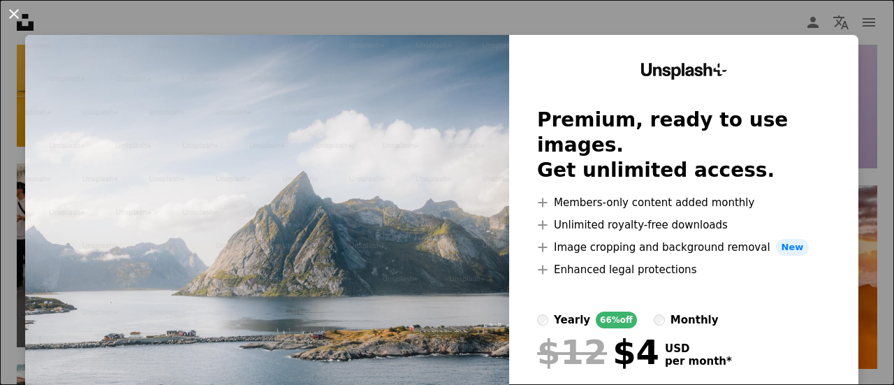
click at [15, 11] on button "An X shape" at bounding box center [14, 14] width 17 height 17
click at [15, 15] on icon "Unsplash logo Unsplash Home" at bounding box center [25, 22] width 28 height 28
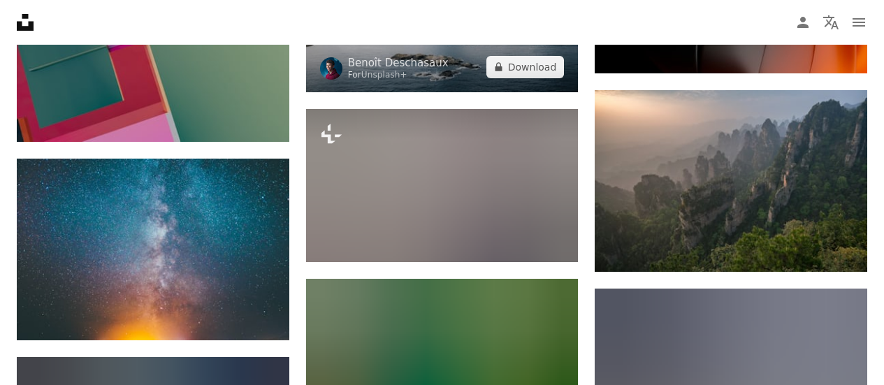
scroll to position [44531, 0]
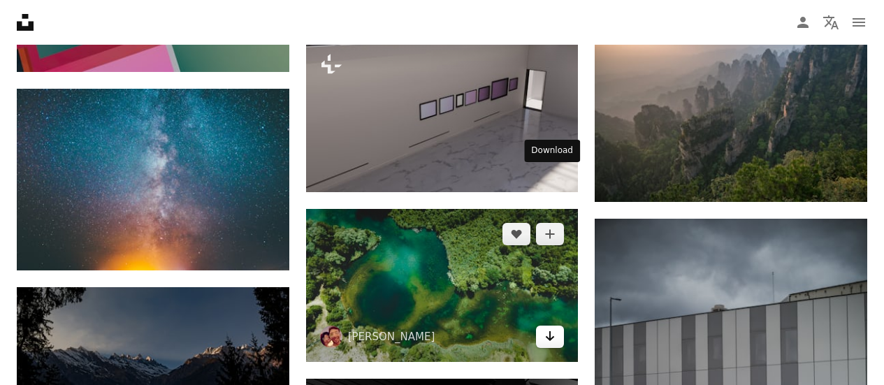
click at [549, 331] on icon "Download" at bounding box center [550, 336] width 9 height 10
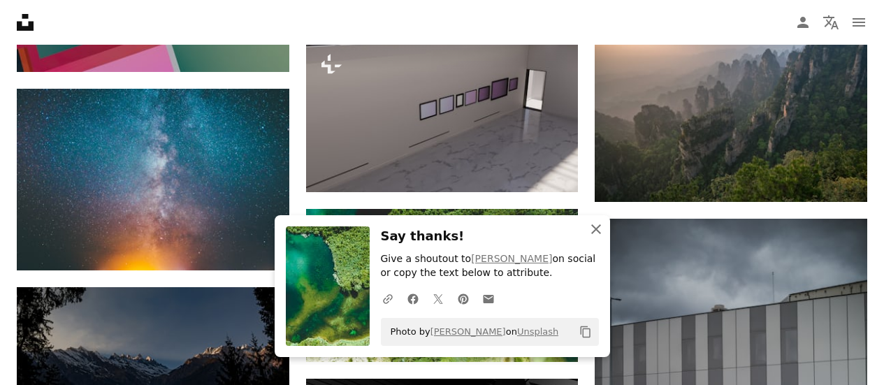
click at [593, 225] on icon "An X shape" at bounding box center [595, 229] width 17 height 17
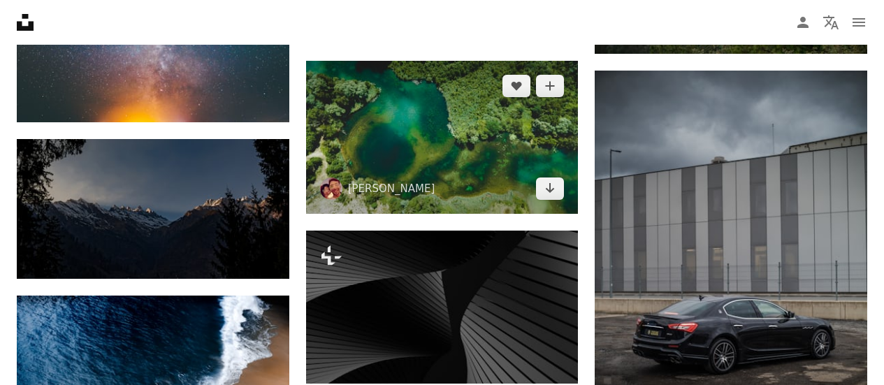
scroll to position [44810, 0]
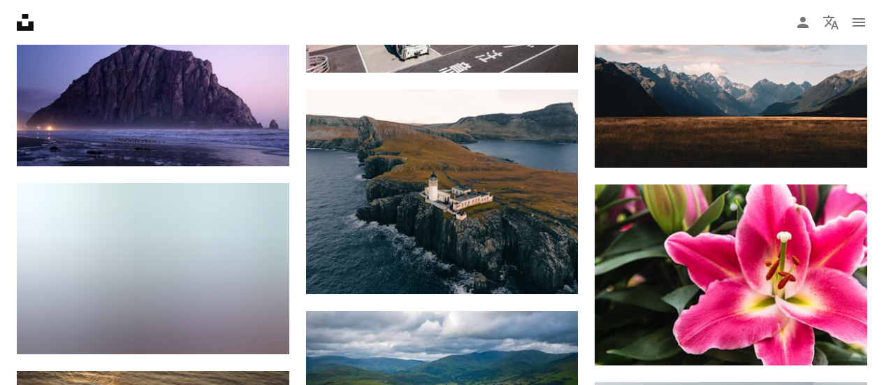
scroll to position [45020, 0]
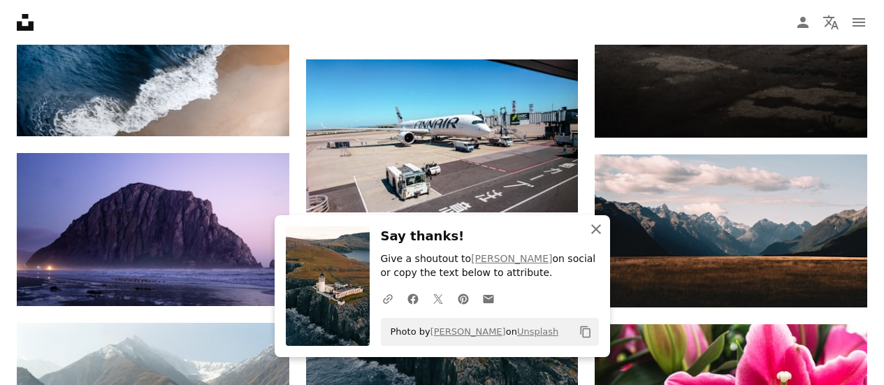
click at [596, 226] on icon "An X shape" at bounding box center [595, 229] width 17 height 17
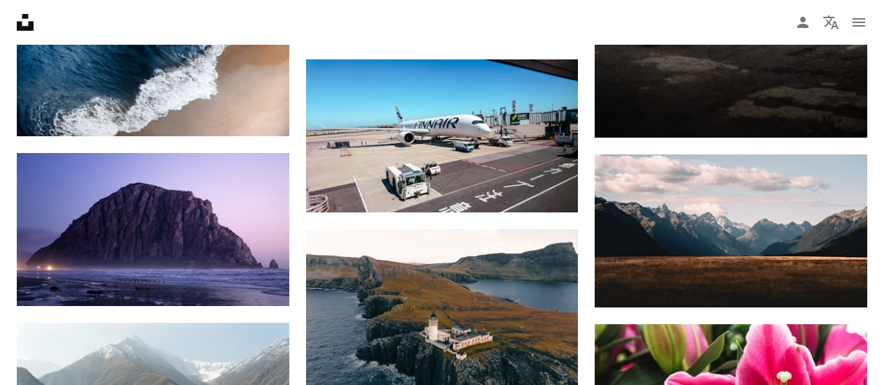
scroll to position [45299, 0]
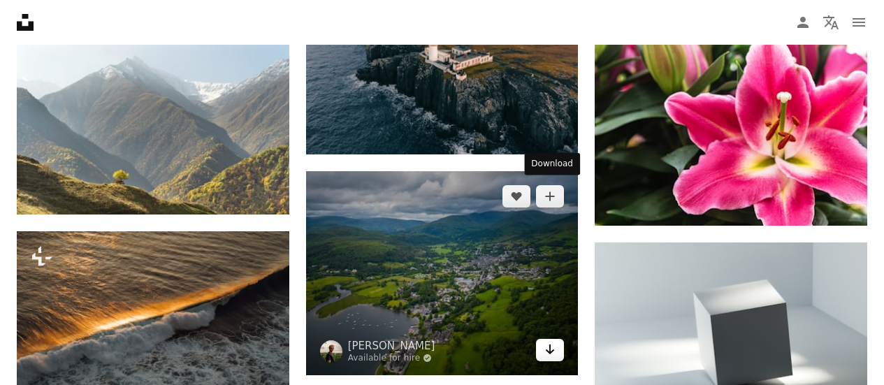
click at [552, 344] on icon "Download" at bounding box center [550, 349] width 9 height 10
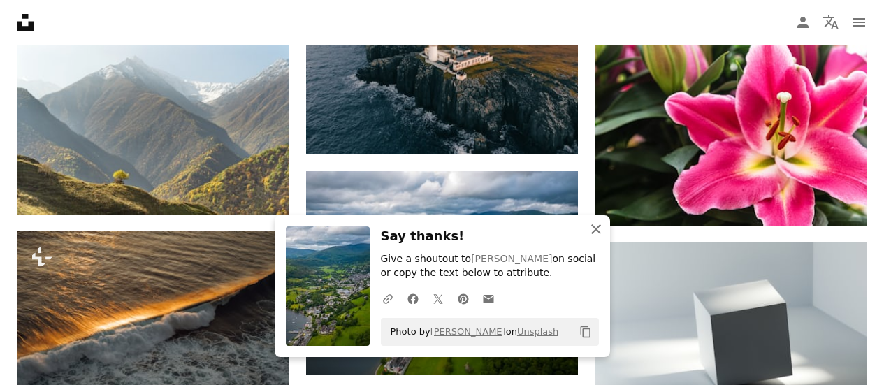
click at [595, 227] on icon "An X shape" at bounding box center [595, 229] width 17 height 17
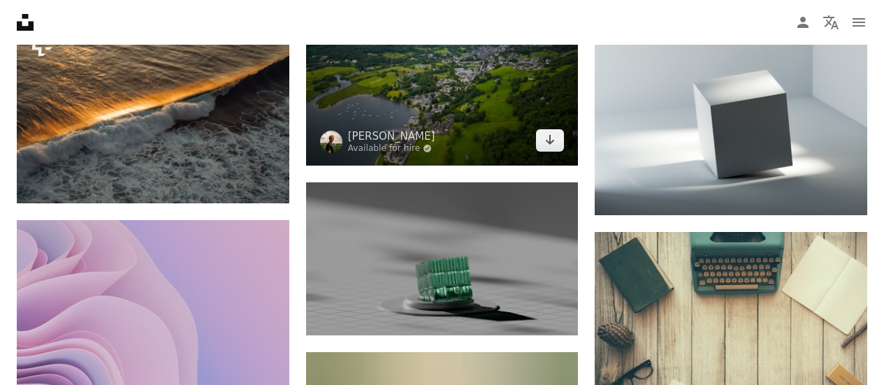
scroll to position [45578, 0]
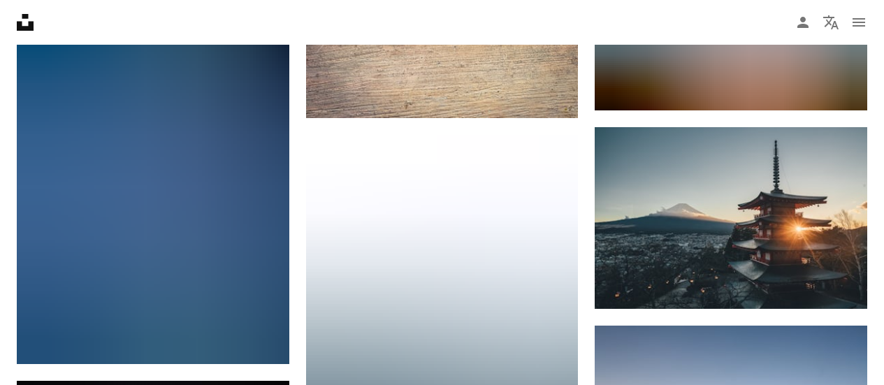
scroll to position [46906, 0]
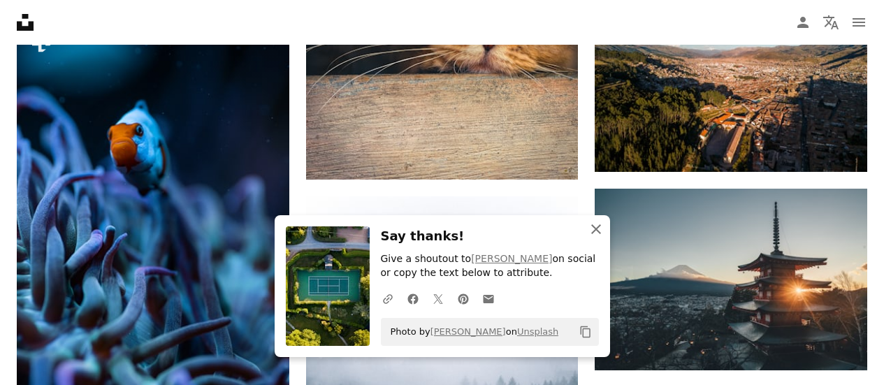
click at [595, 233] on icon "An X shape" at bounding box center [595, 229] width 17 height 17
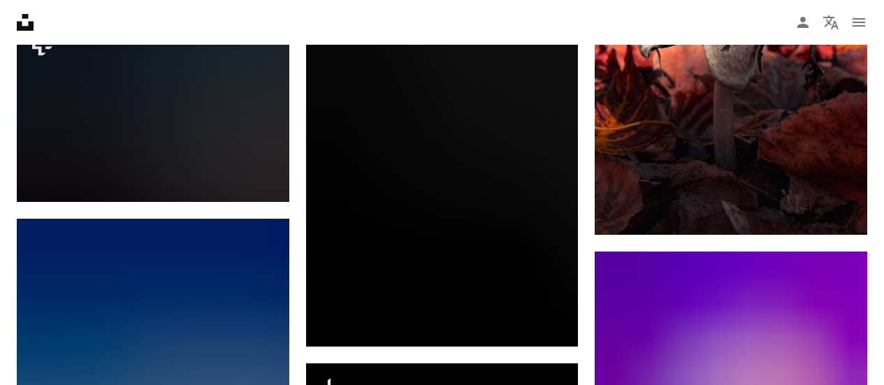
scroll to position [47674, 0]
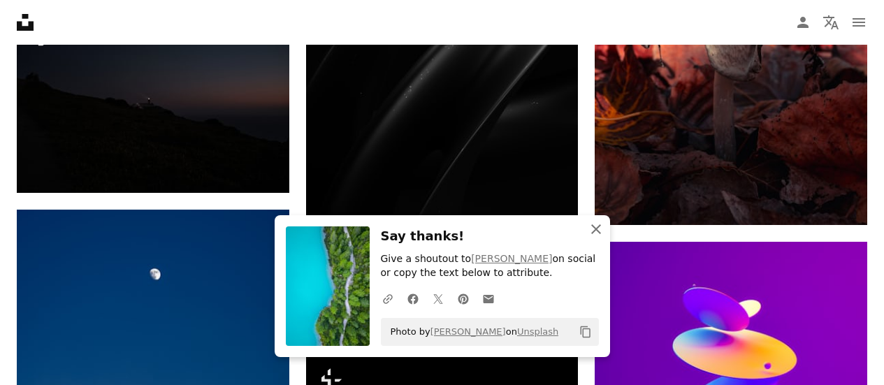
click at [594, 228] on icon "button" at bounding box center [596, 229] width 10 height 10
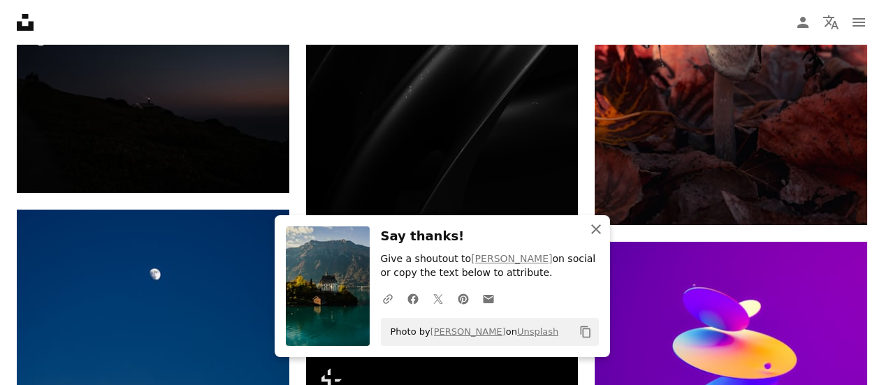
click at [593, 226] on icon "button" at bounding box center [596, 229] width 10 height 10
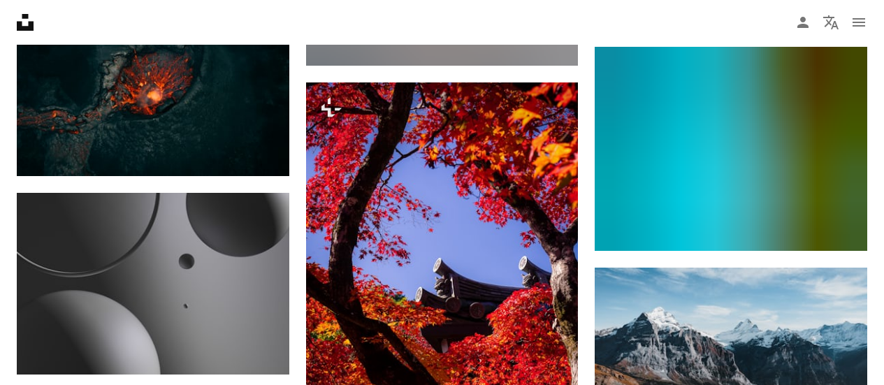
scroll to position [48722, 0]
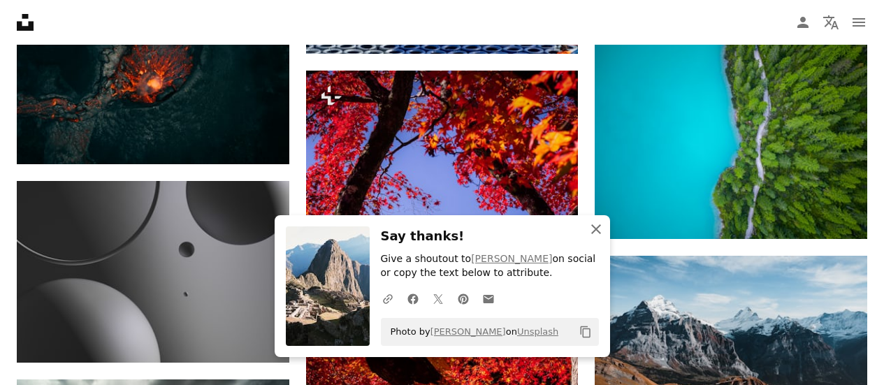
click at [597, 228] on icon "button" at bounding box center [596, 229] width 10 height 10
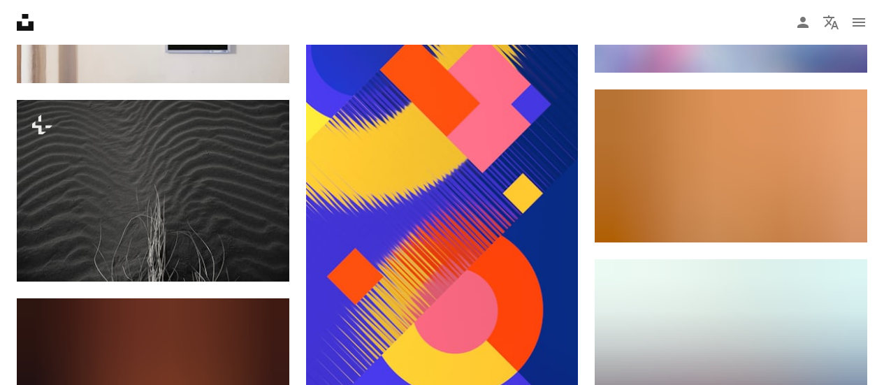
scroll to position [49630, 0]
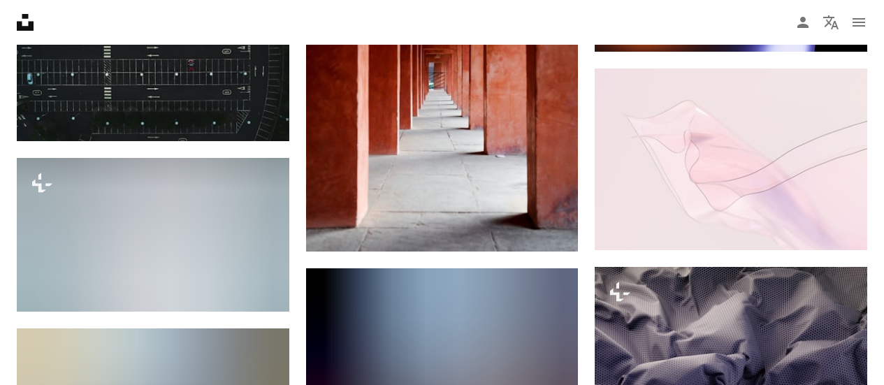
scroll to position [50049, 0]
